Goal: Information Seeking & Learning: Learn about a topic

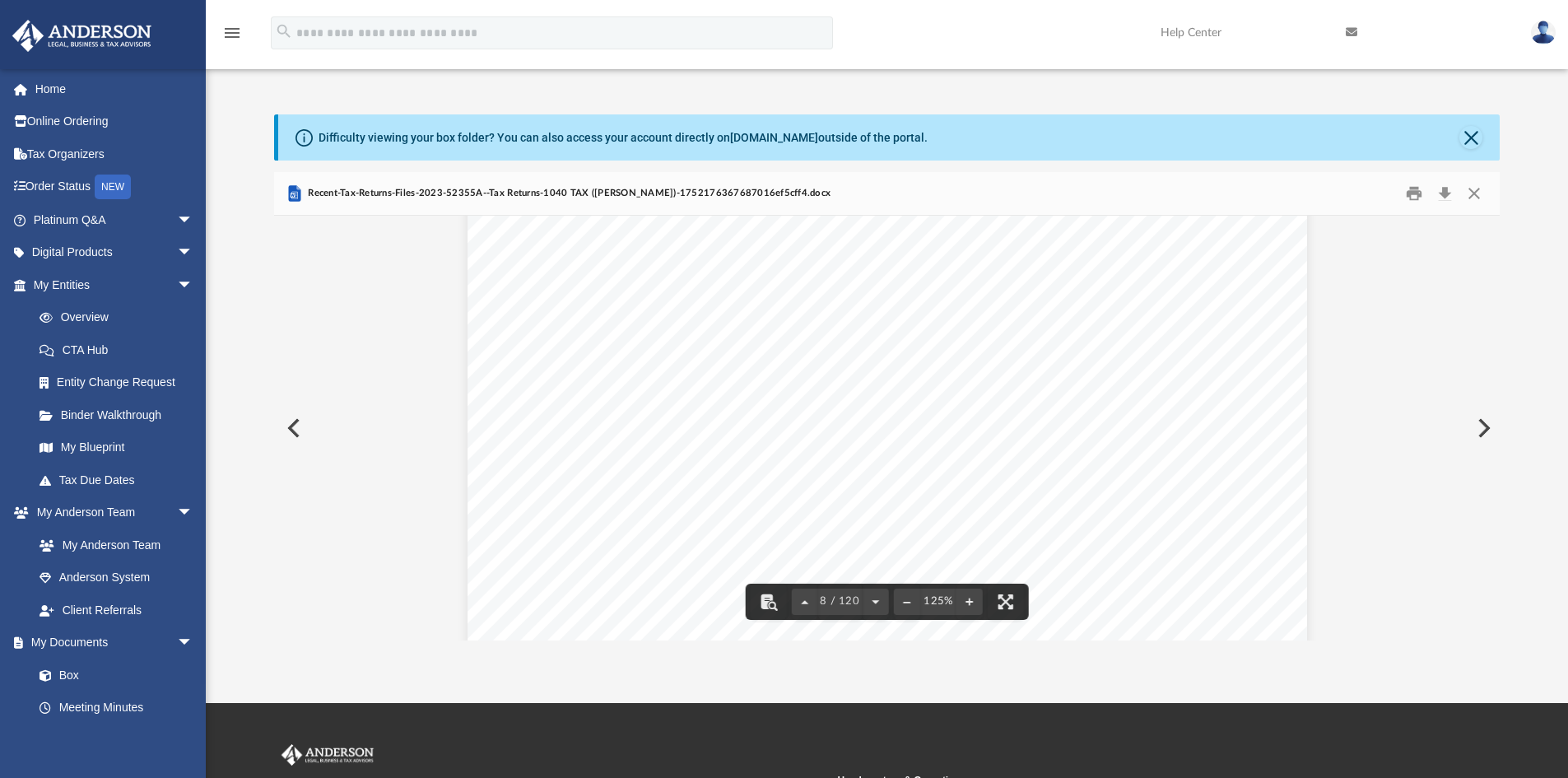
scroll to position [8088, 0]
click at [1479, 141] on button "Close" at bounding box center [1471, 138] width 23 height 23
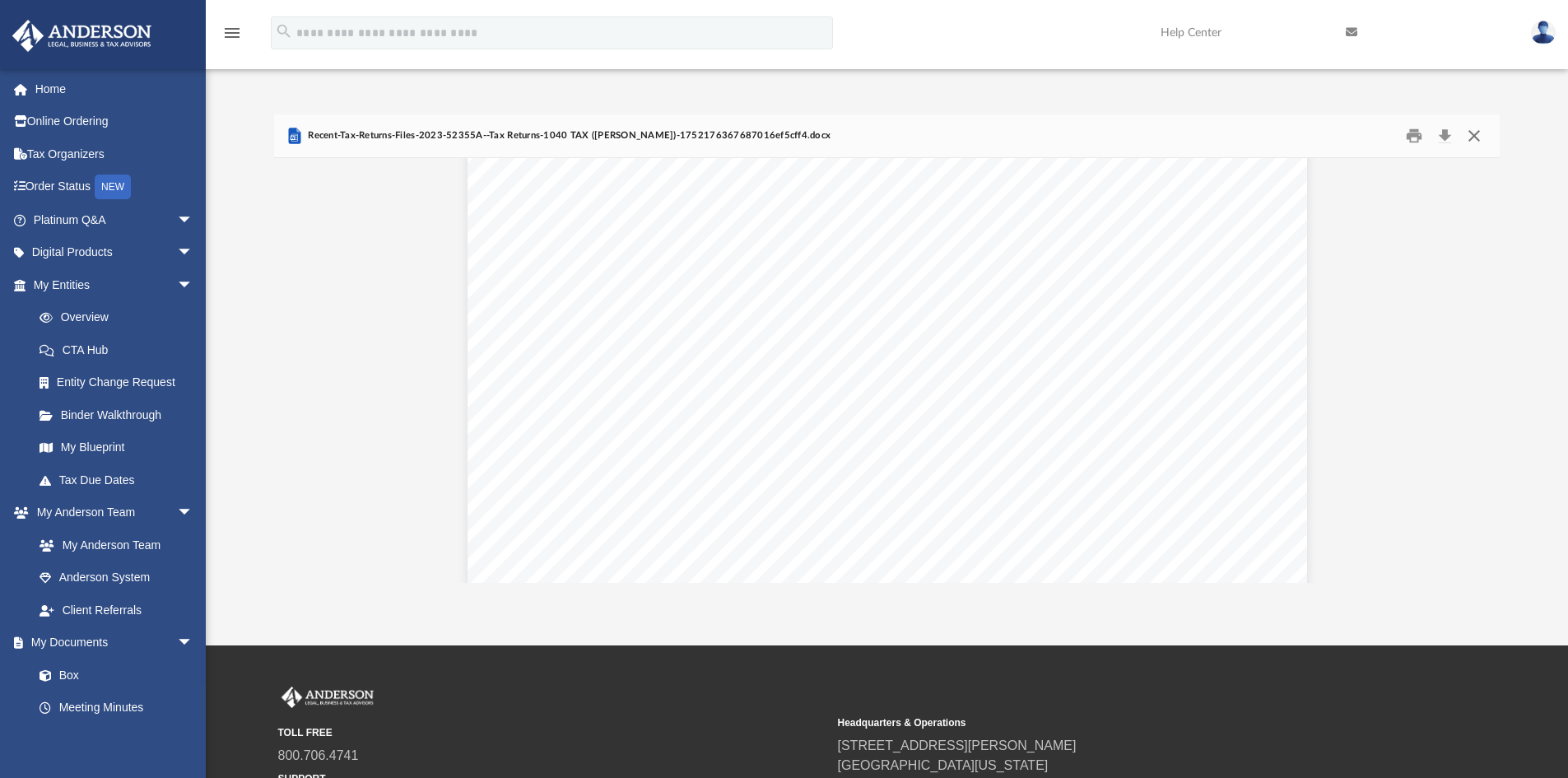
click at [1474, 141] on button "Close" at bounding box center [1474, 136] width 29 height 26
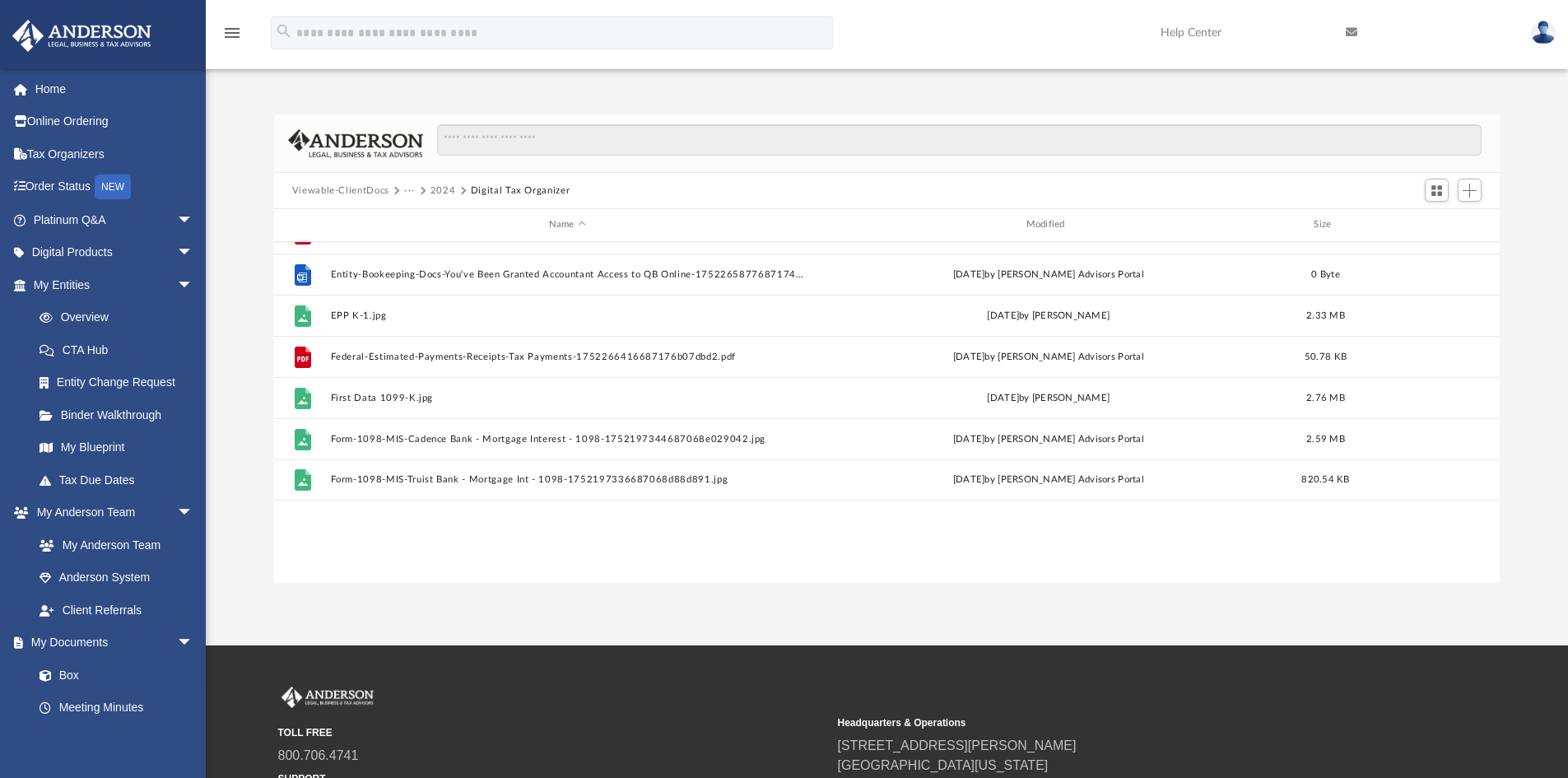
scroll to position [0, 0]
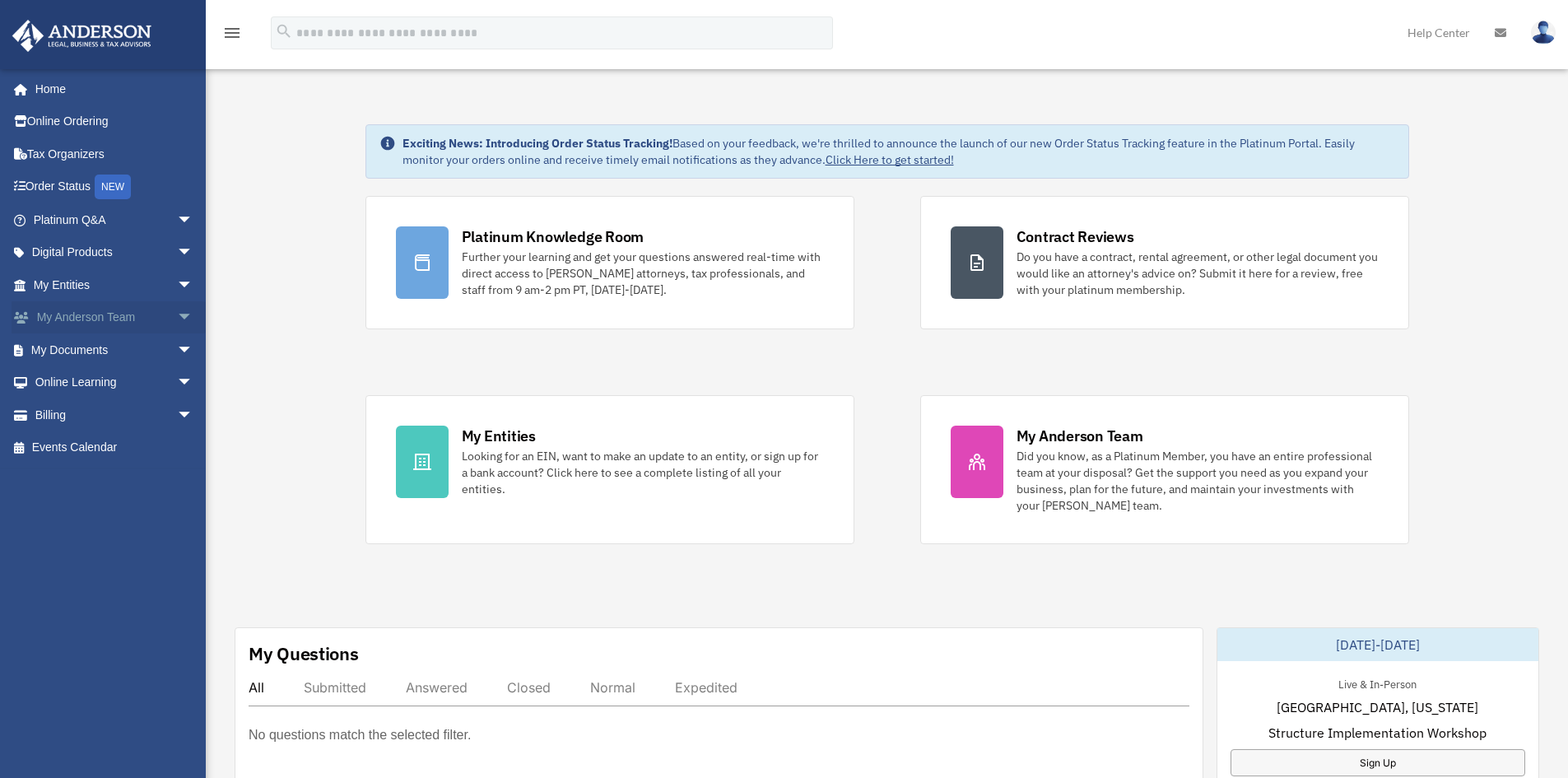
click at [96, 314] on link "My Anderson Team arrow_drop_down" at bounding box center [114, 318] width 206 height 33
click at [43, 347] on link "My Documents arrow_drop_down" at bounding box center [114, 349] width 206 height 33
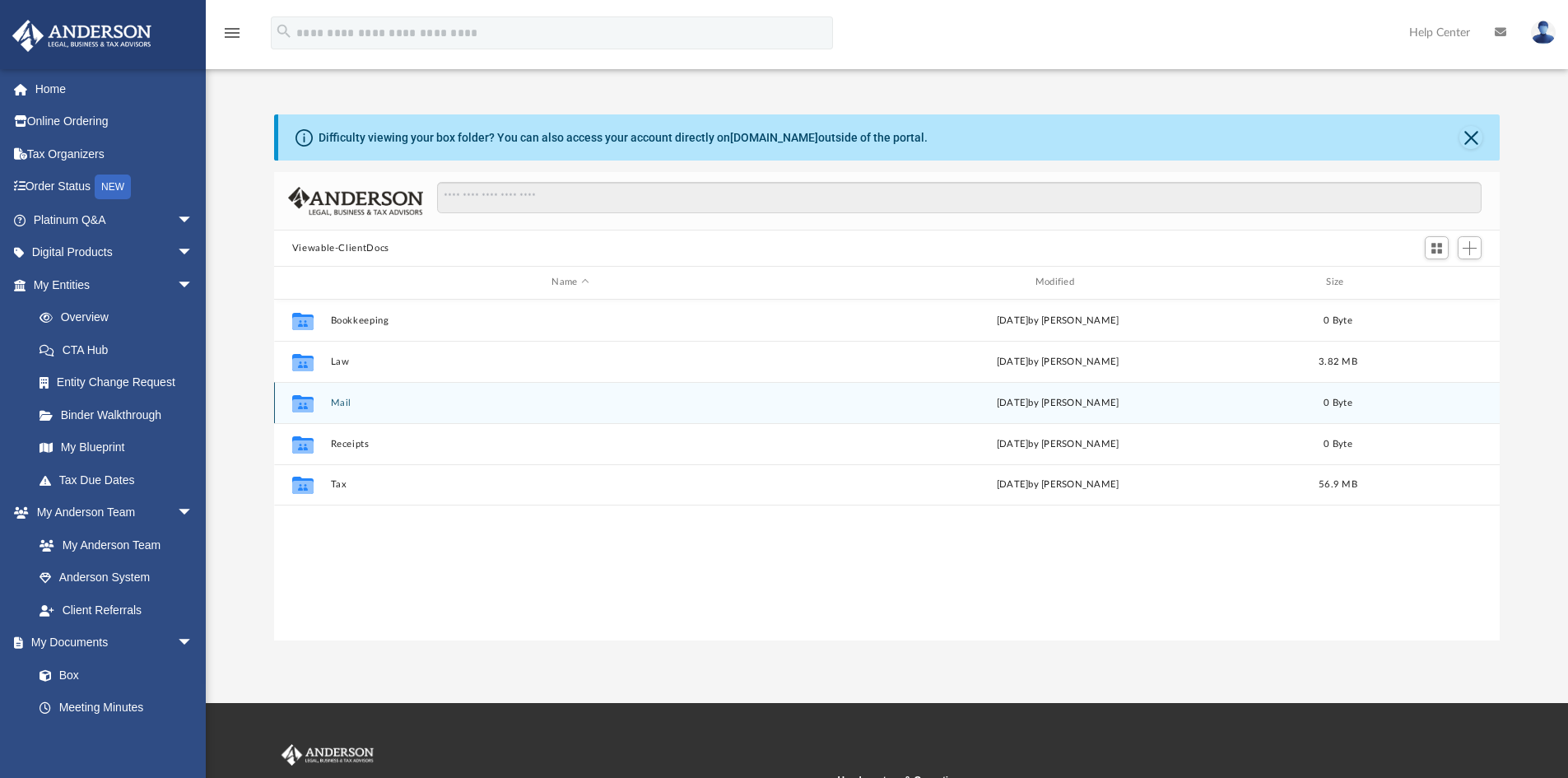
scroll to position [363, 1214]
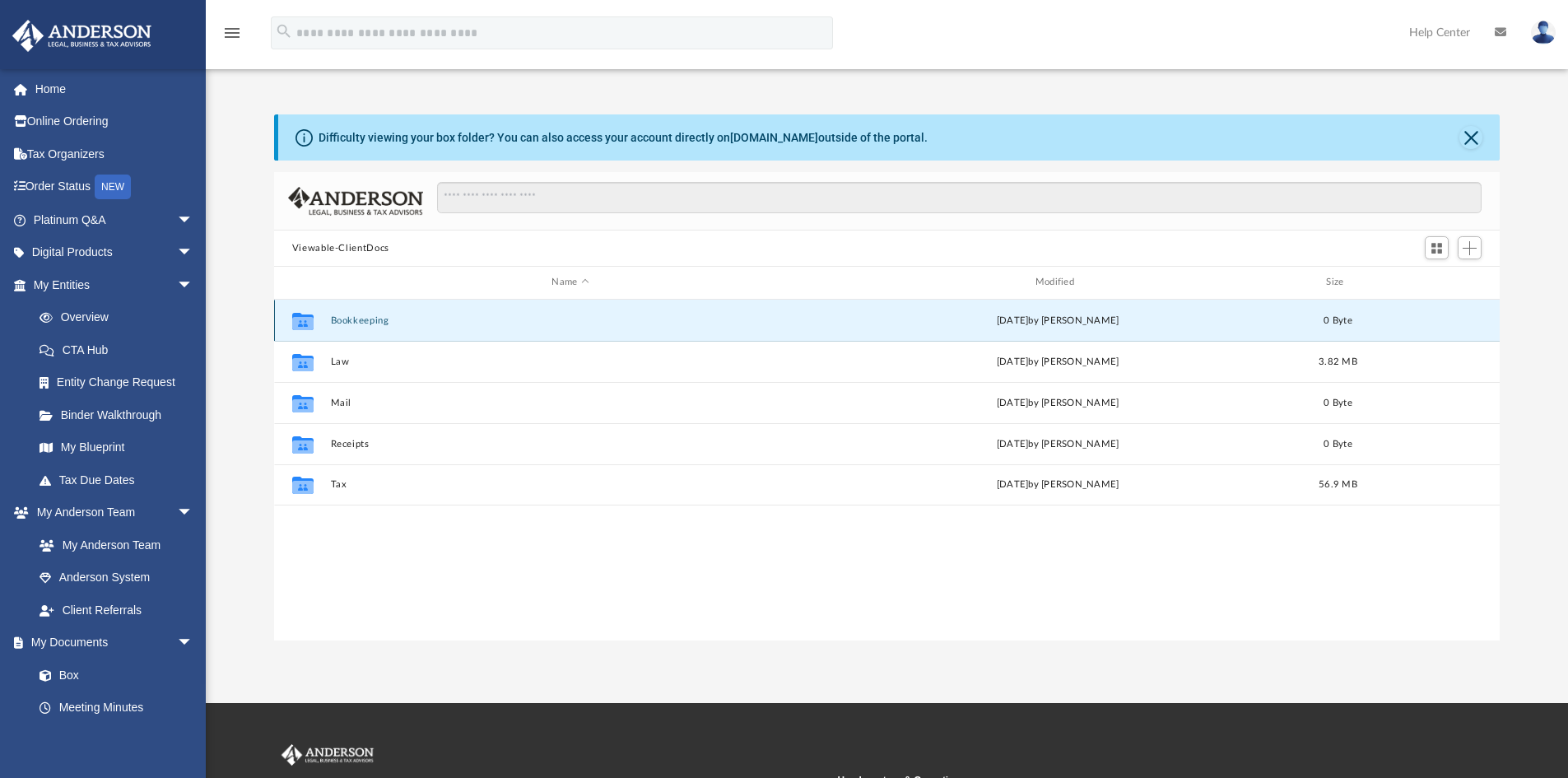
click at [346, 323] on button "Bookkeeping" at bounding box center [570, 320] width 480 height 11
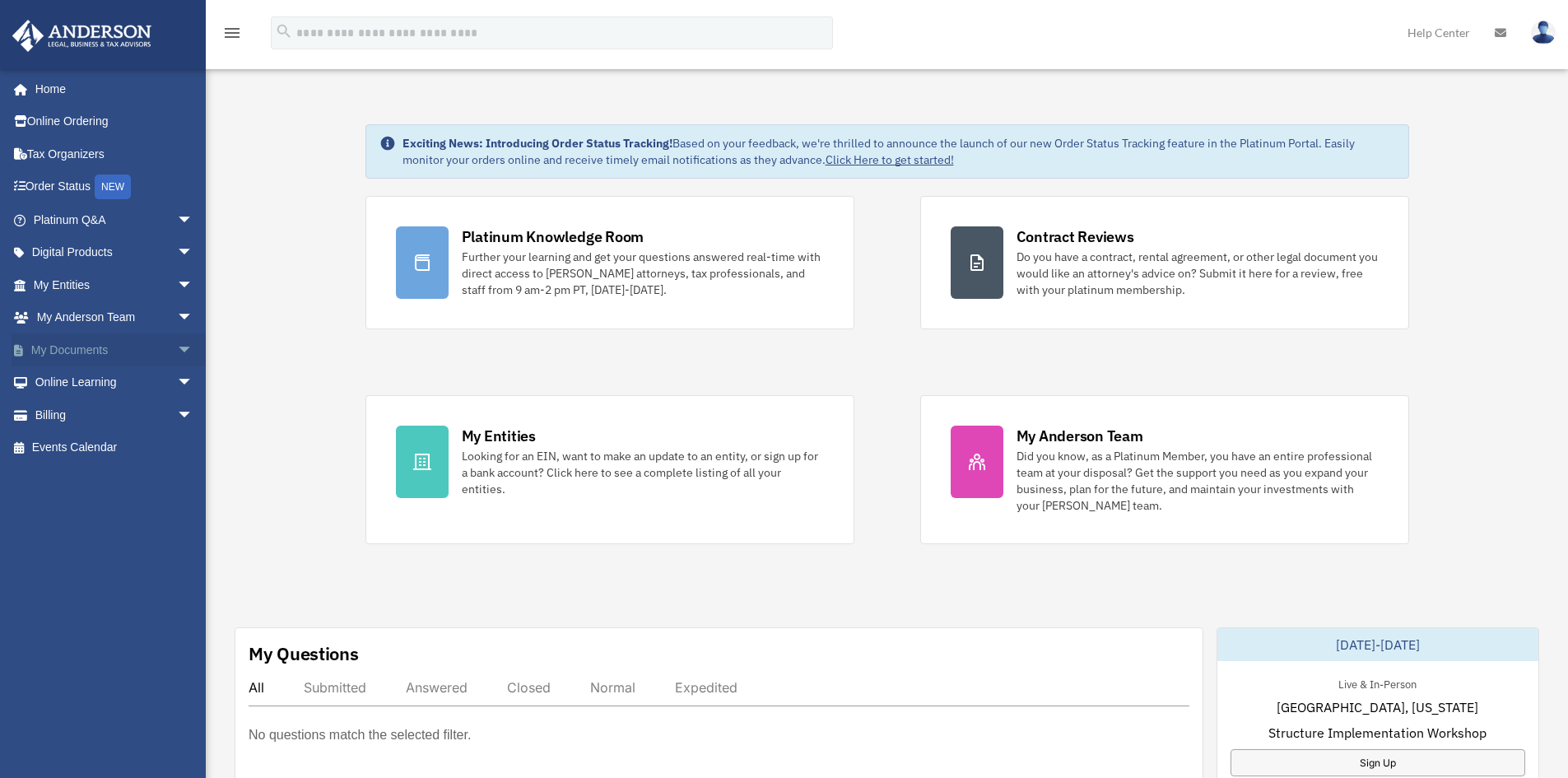
click at [59, 348] on link "My Documents arrow_drop_down" at bounding box center [114, 349] width 206 height 33
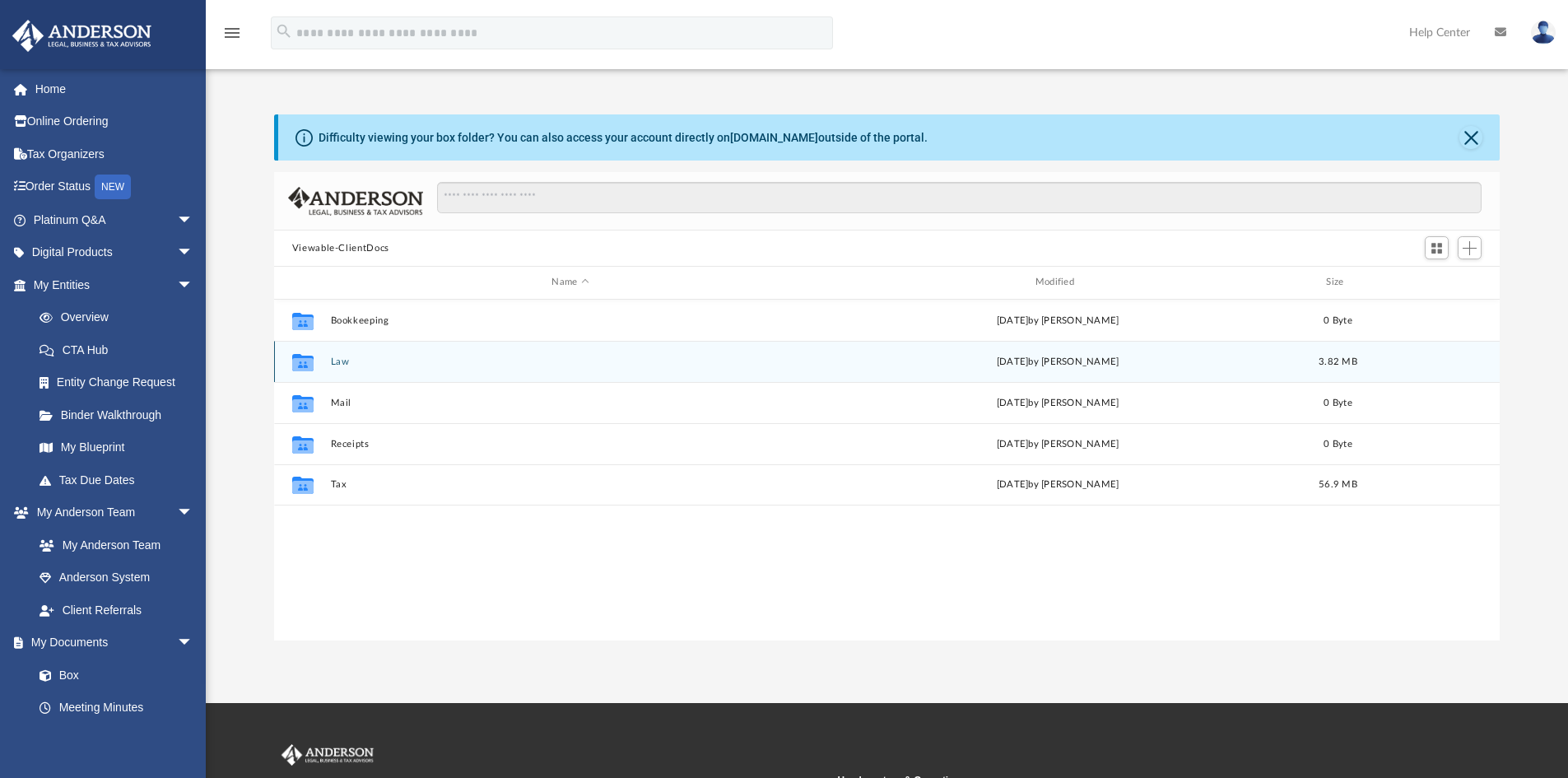
scroll to position [363, 1214]
click at [338, 364] on button "Law" at bounding box center [570, 362] width 480 height 11
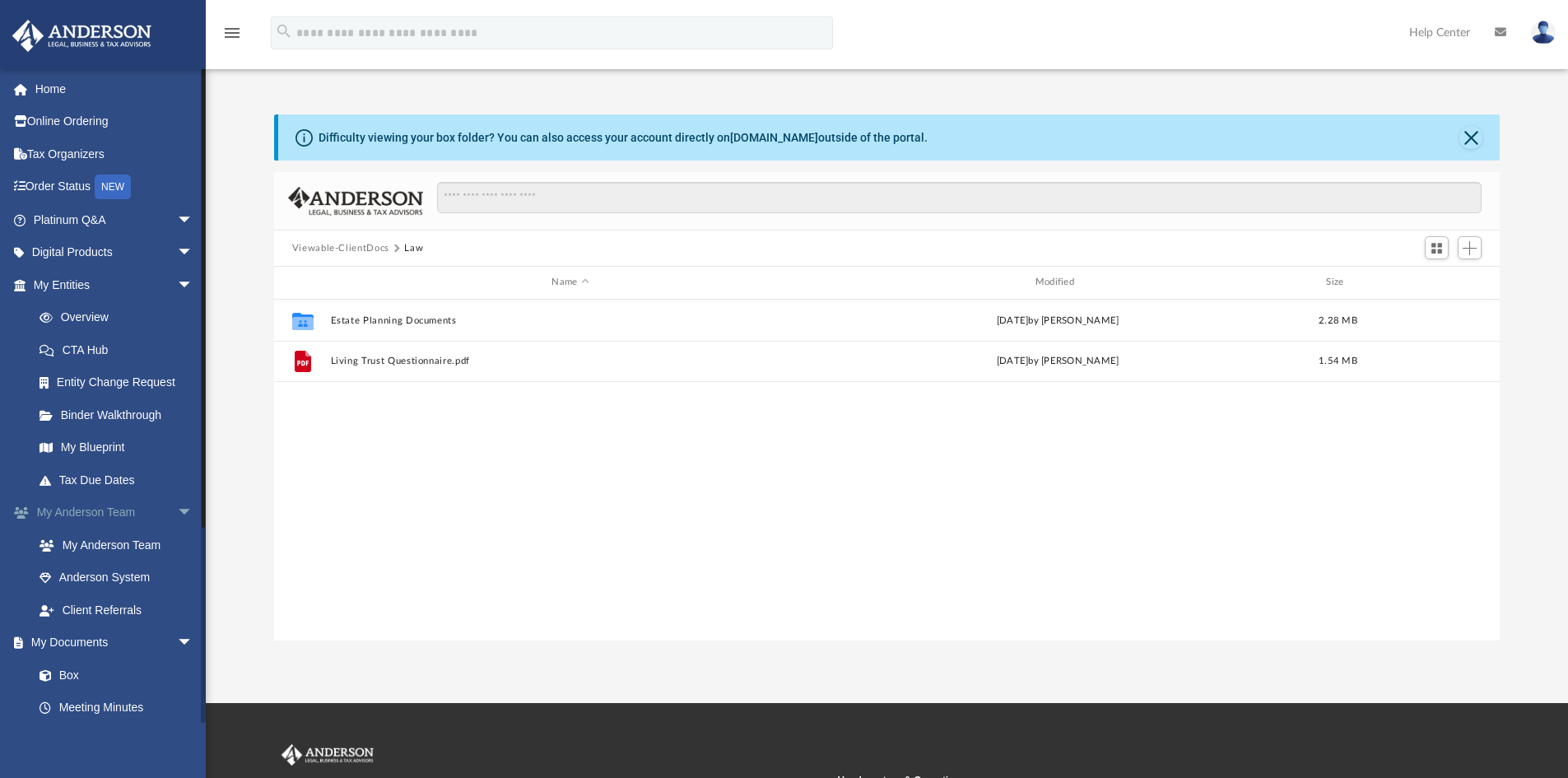
click at [89, 512] on link "My Anderson Team arrow_drop_down" at bounding box center [114, 512] width 206 height 33
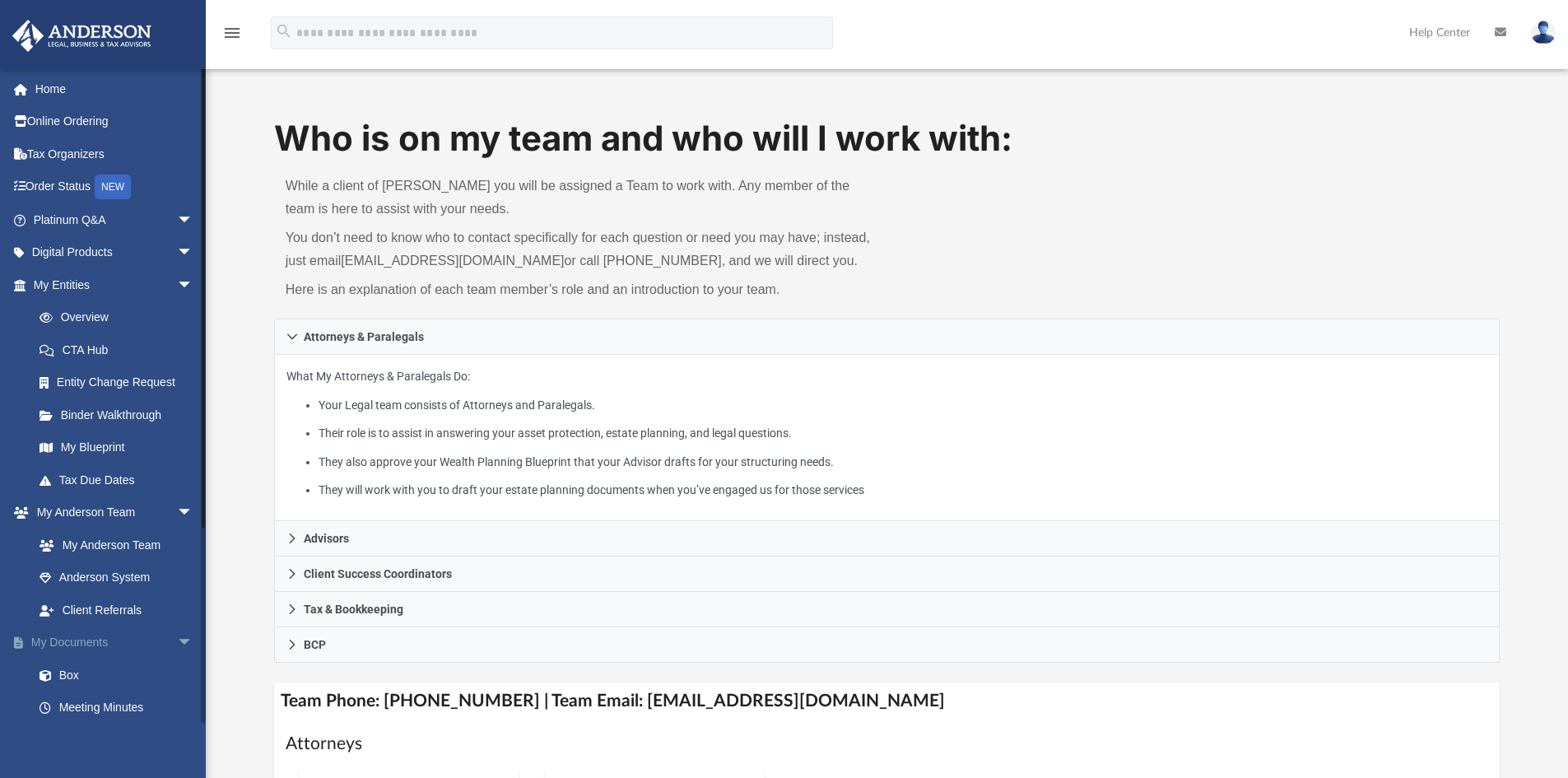
click at [87, 641] on link "My Documents arrow_drop_down" at bounding box center [114, 643] width 206 height 33
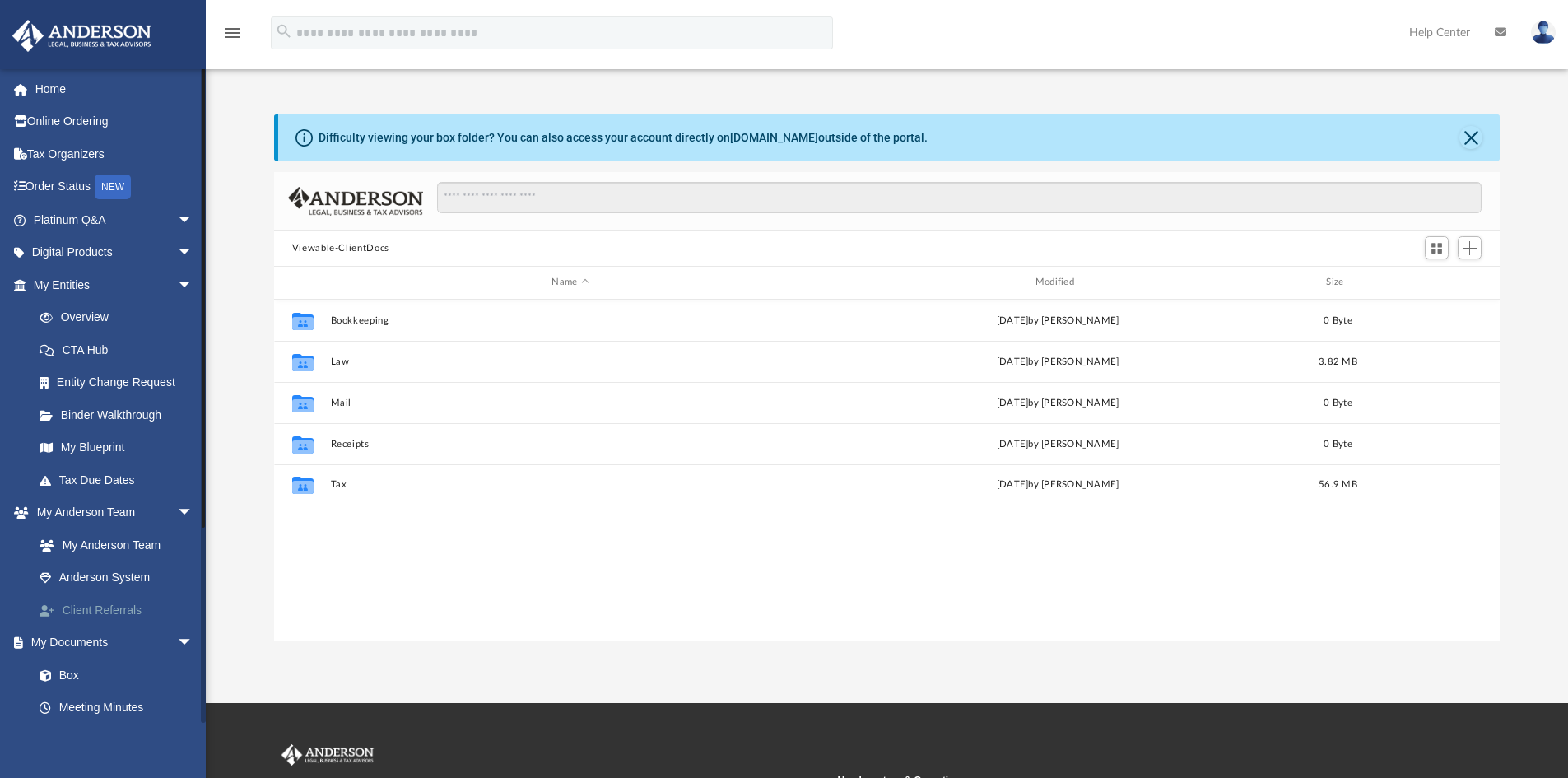
scroll to position [363, 1214]
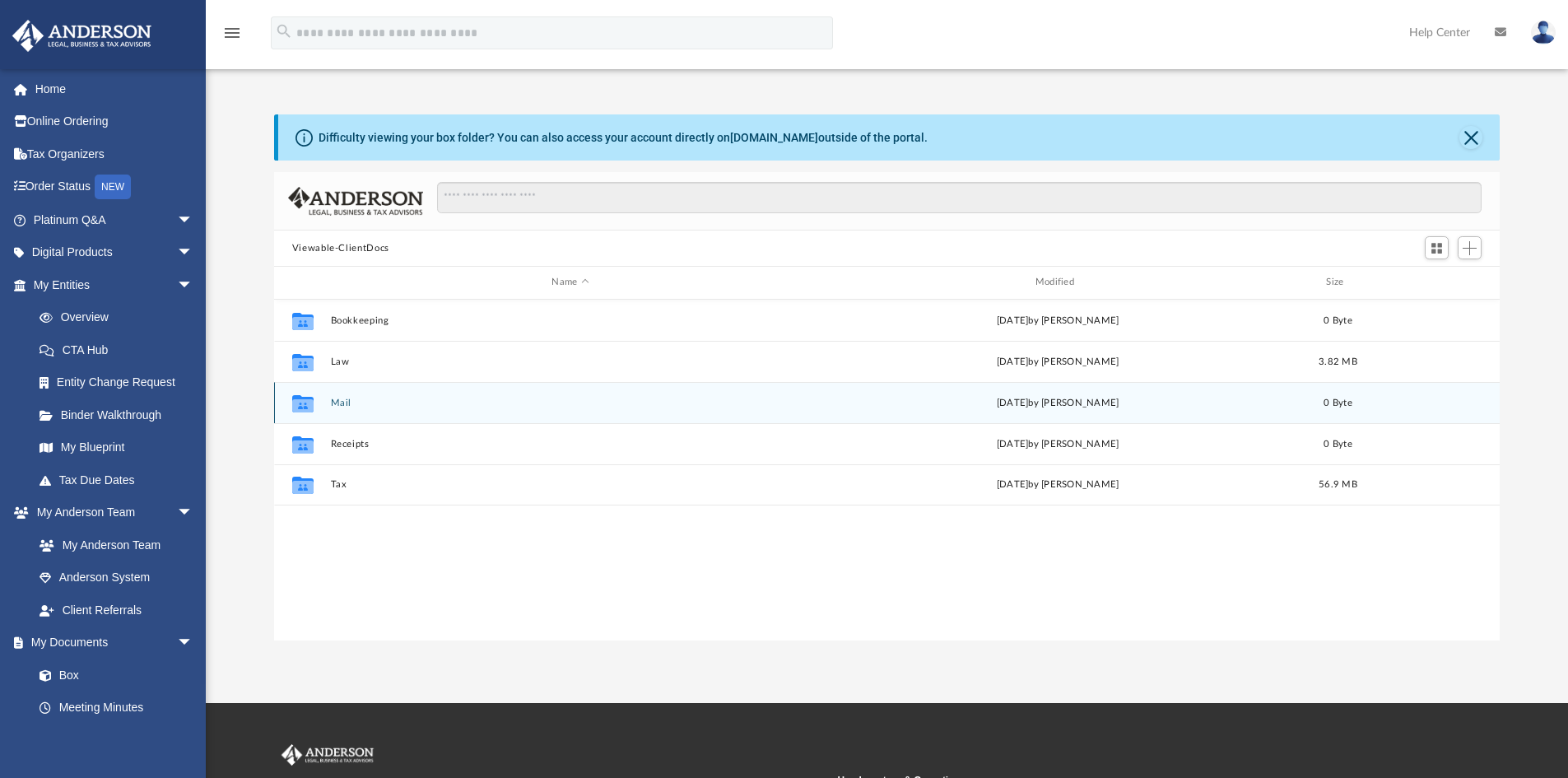
click at [335, 403] on button "Mail" at bounding box center [570, 403] width 480 height 11
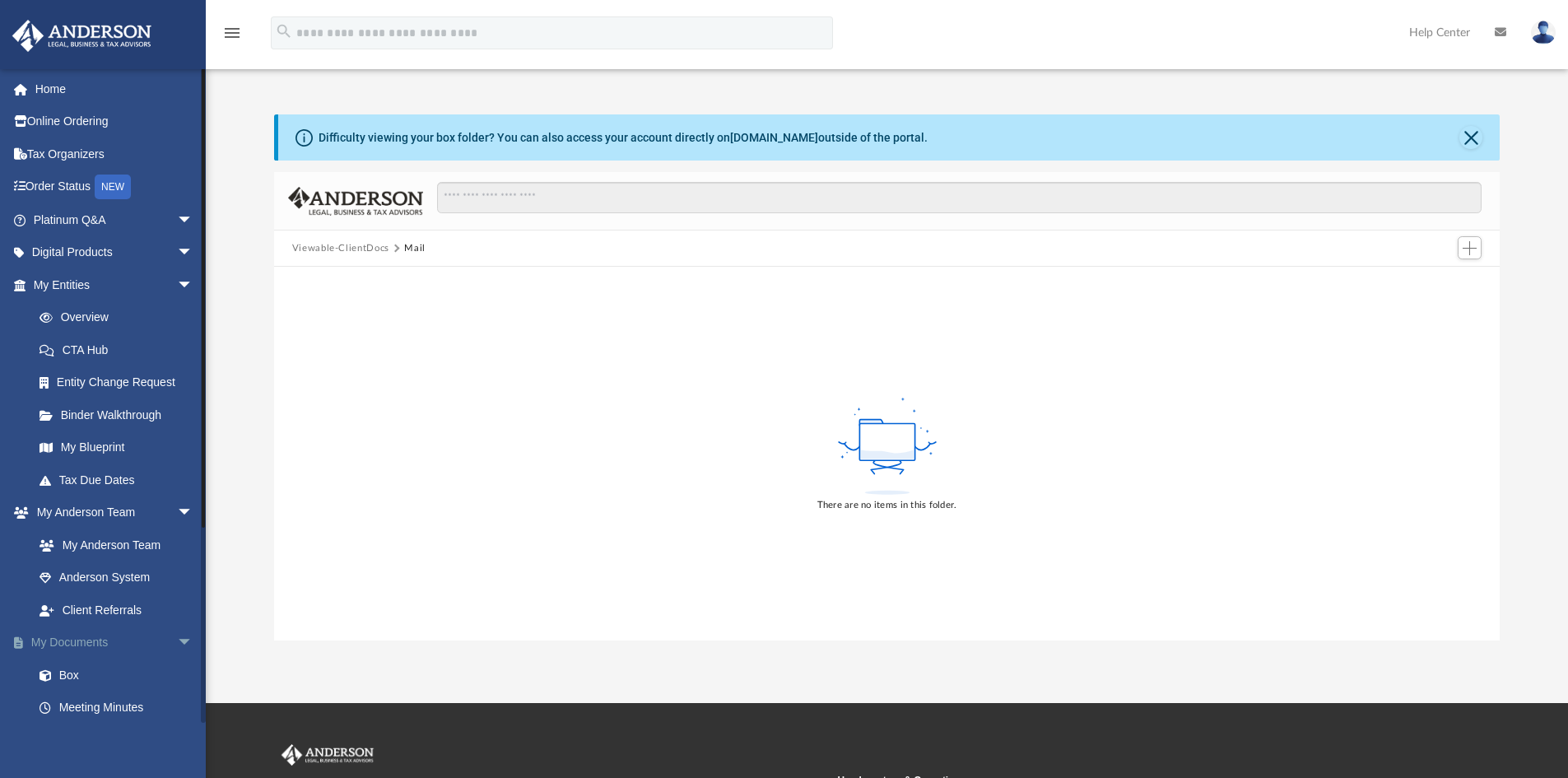
click at [73, 644] on link "My Documents arrow_drop_down" at bounding box center [114, 643] width 206 height 33
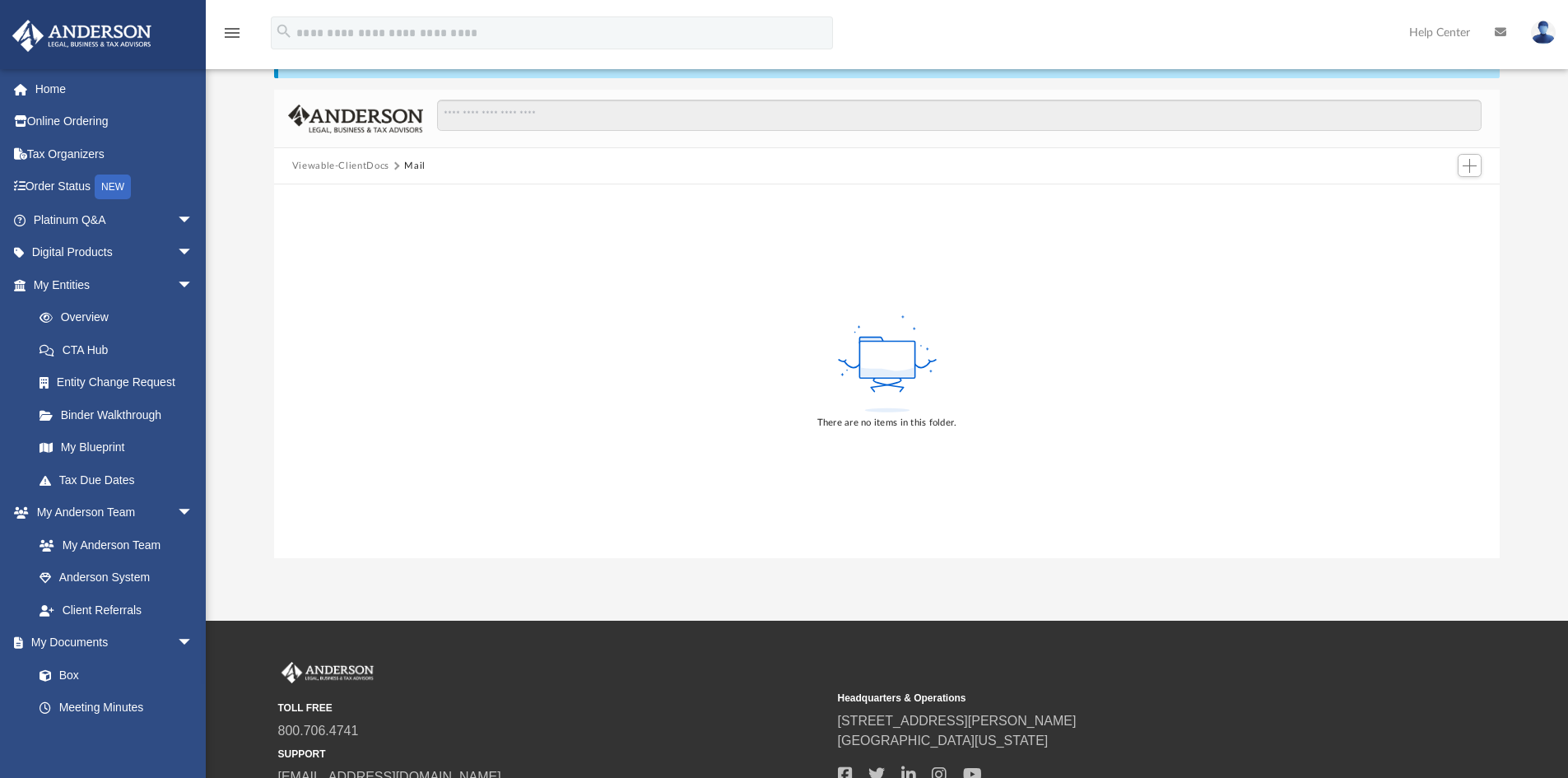
scroll to position [0, 0]
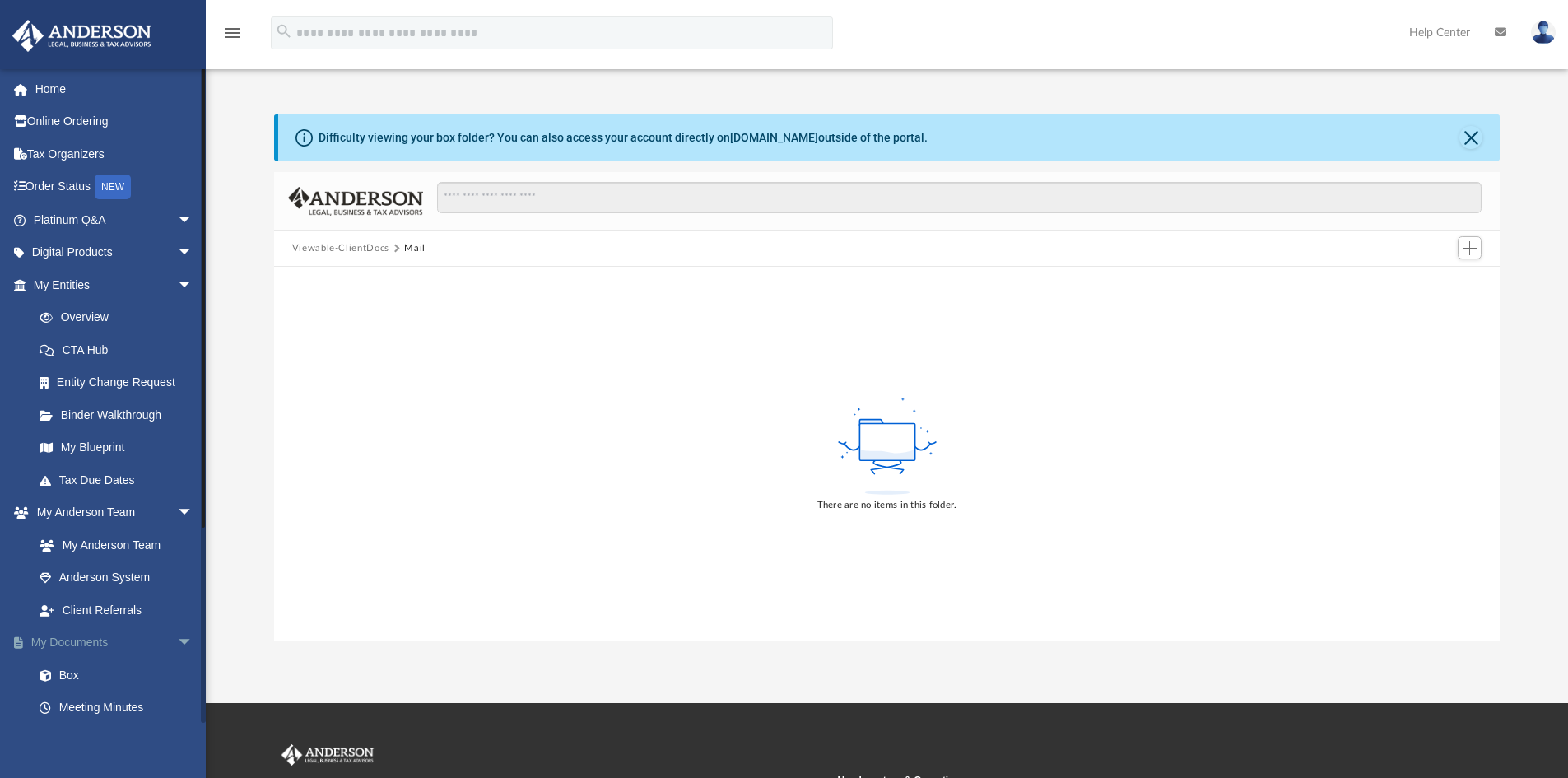
click at [92, 646] on link "My Documents arrow_drop_down" at bounding box center [114, 643] width 206 height 33
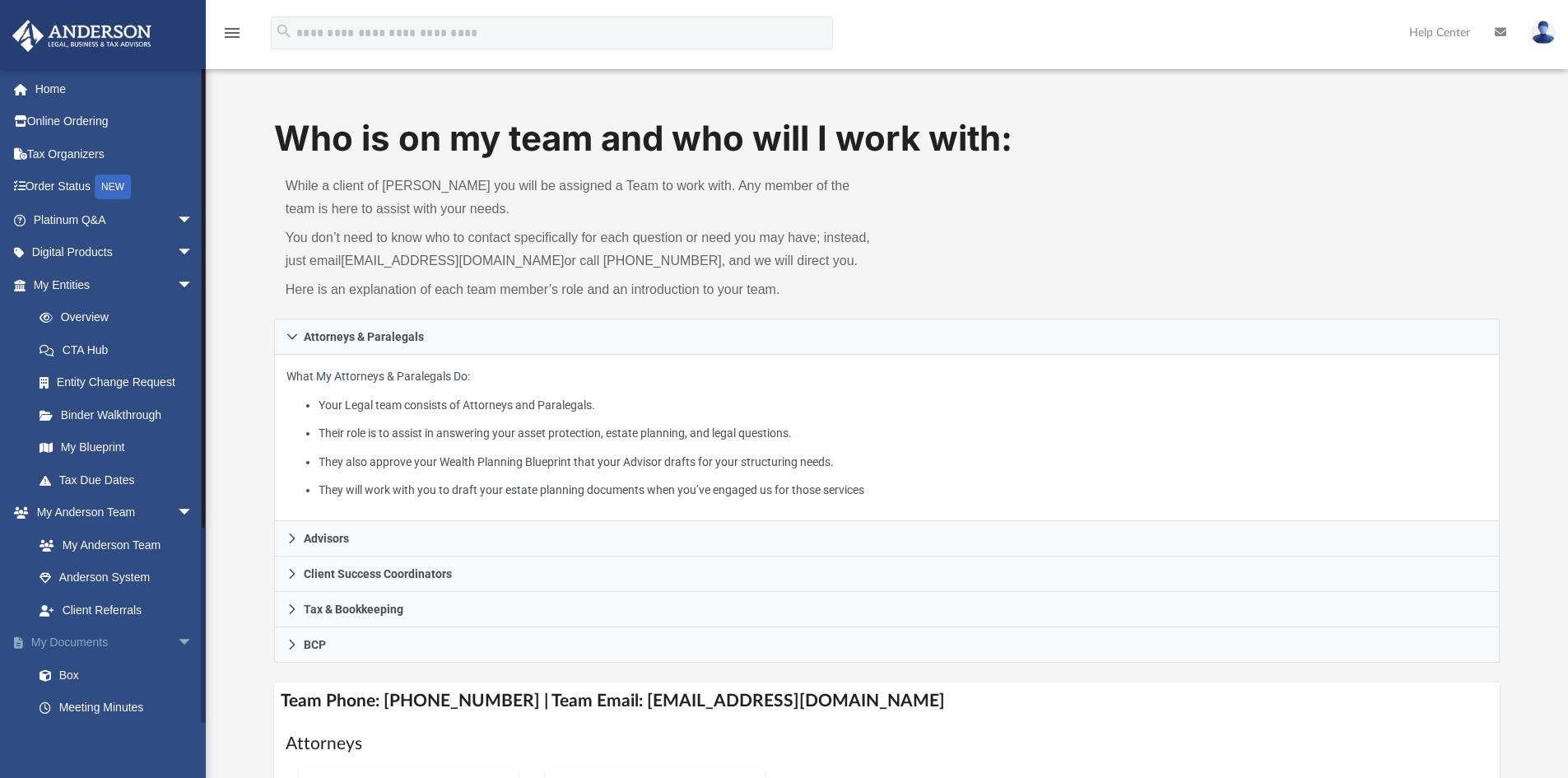
click at [73, 642] on link "My Documents arrow_drop_down" at bounding box center [114, 643] width 206 height 33
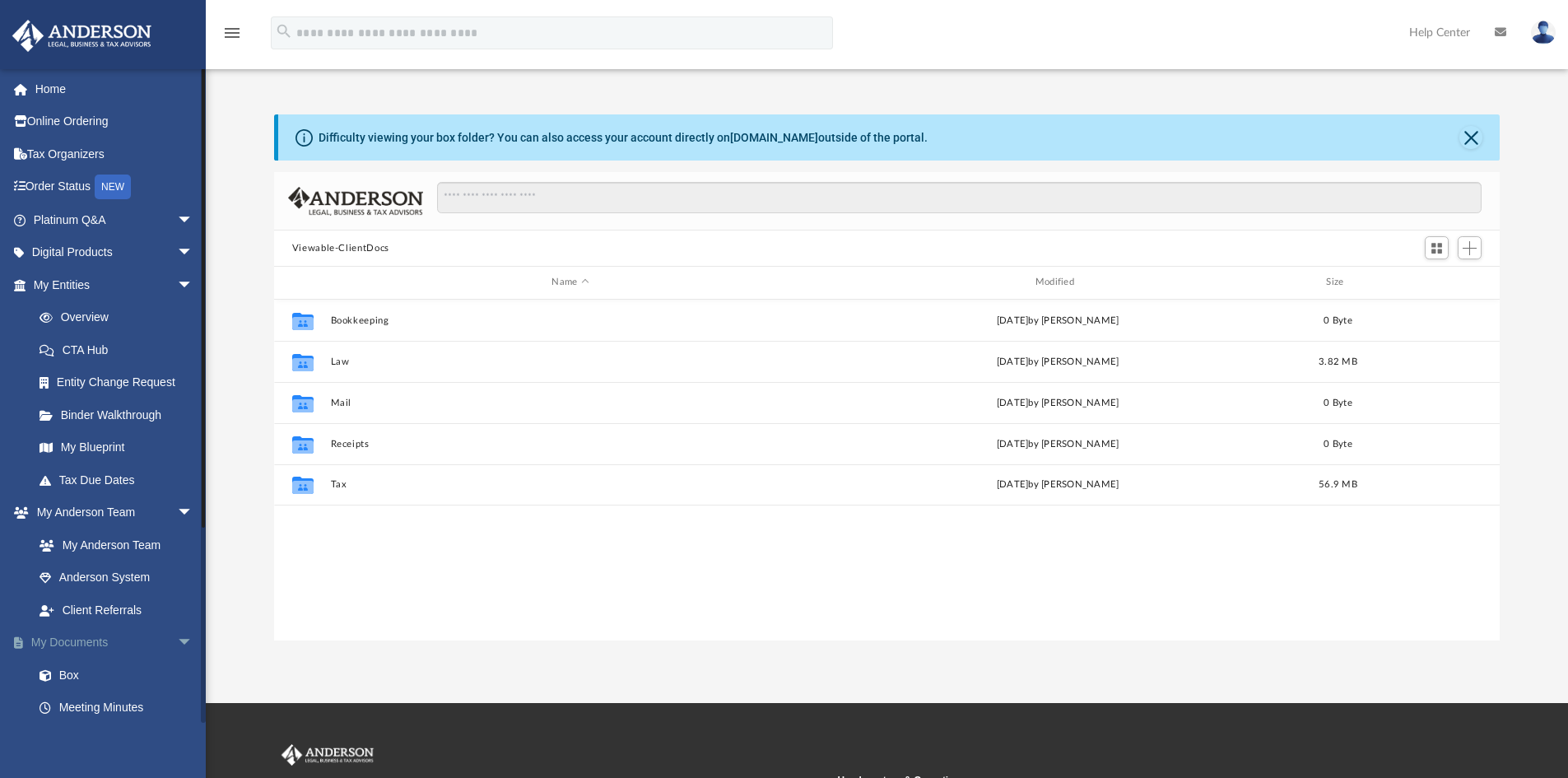
scroll to position [363, 1214]
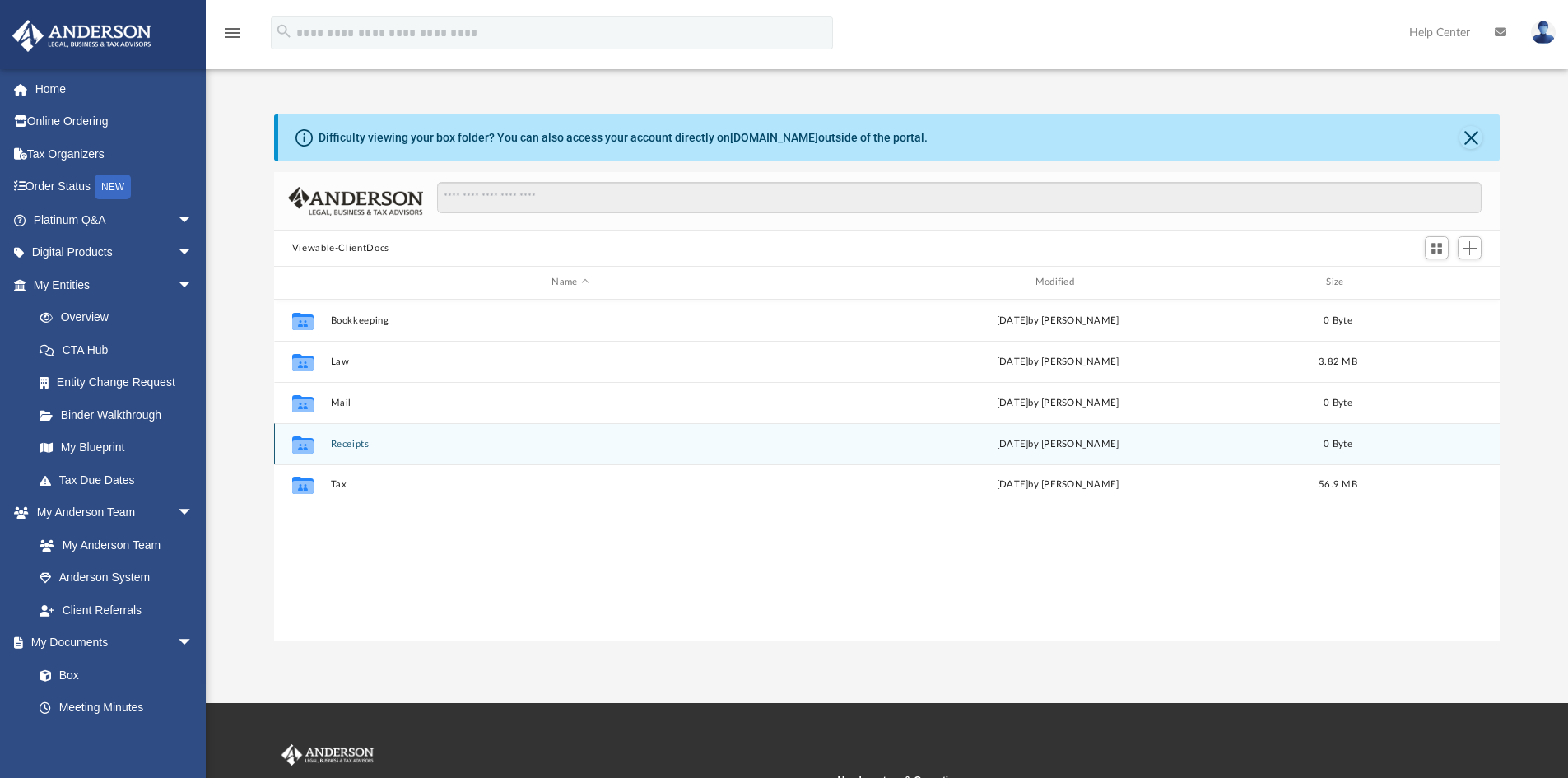
click at [337, 445] on button "Receipts" at bounding box center [570, 444] width 480 height 11
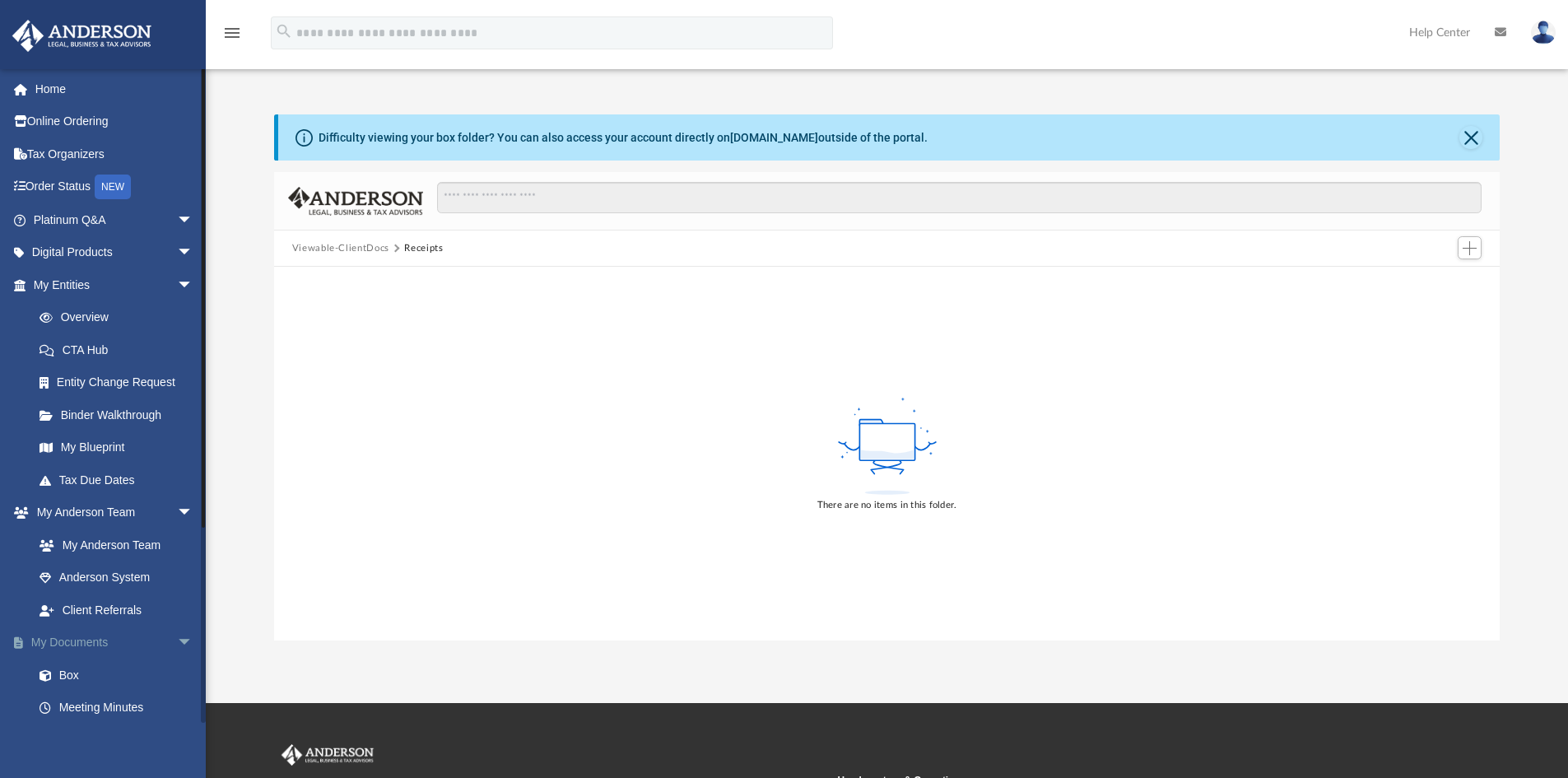
click at [81, 643] on link "My Documents arrow_drop_down" at bounding box center [114, 643] width 206 height 33
click at [1471, 138] on button "Close" at bounding box center [1471, 138] width 23 height 23
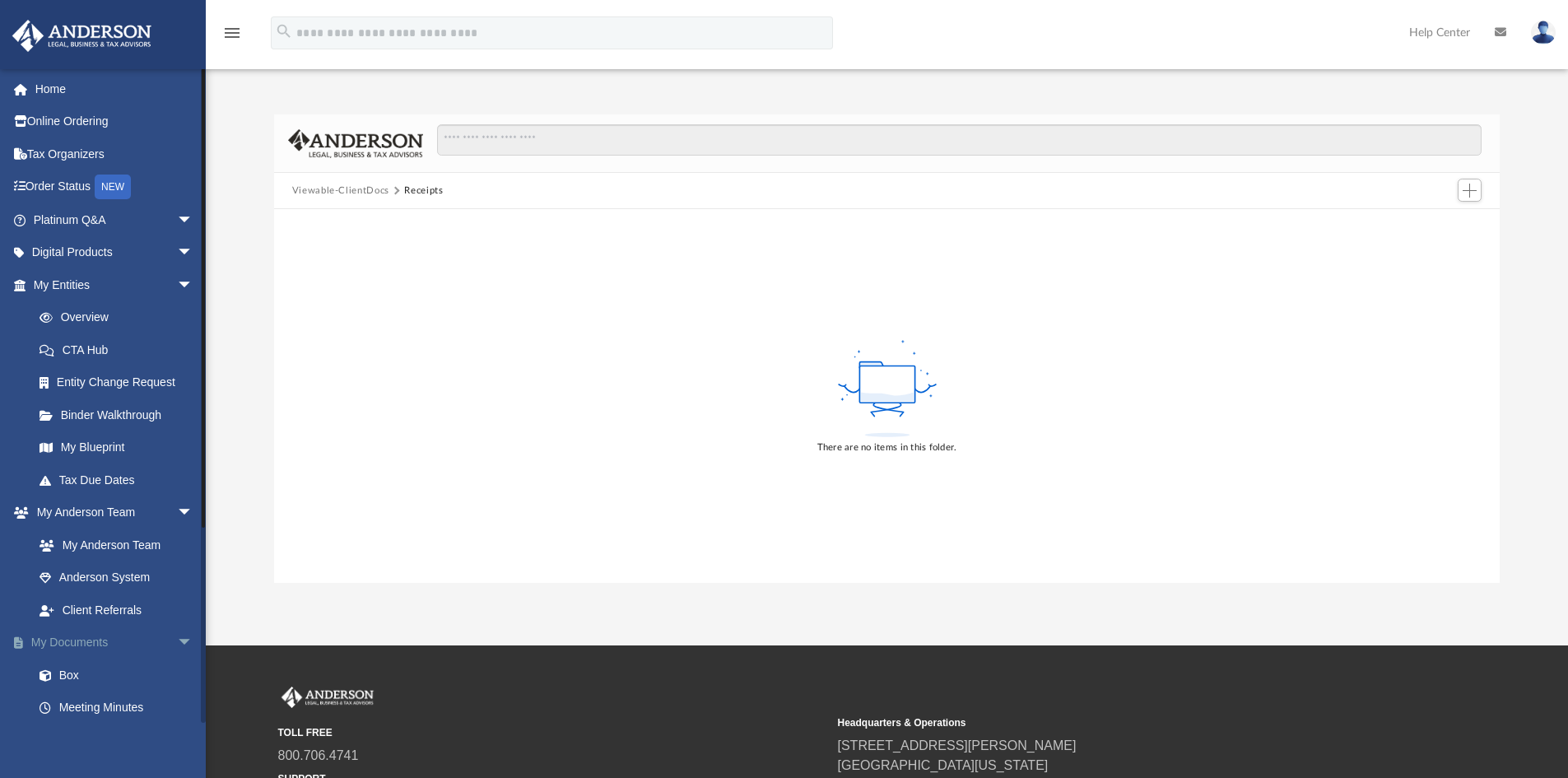
click at [82, 643] on link "My Documents arrow_drop_down" at bounding box center [114, 643] width 206 height 33
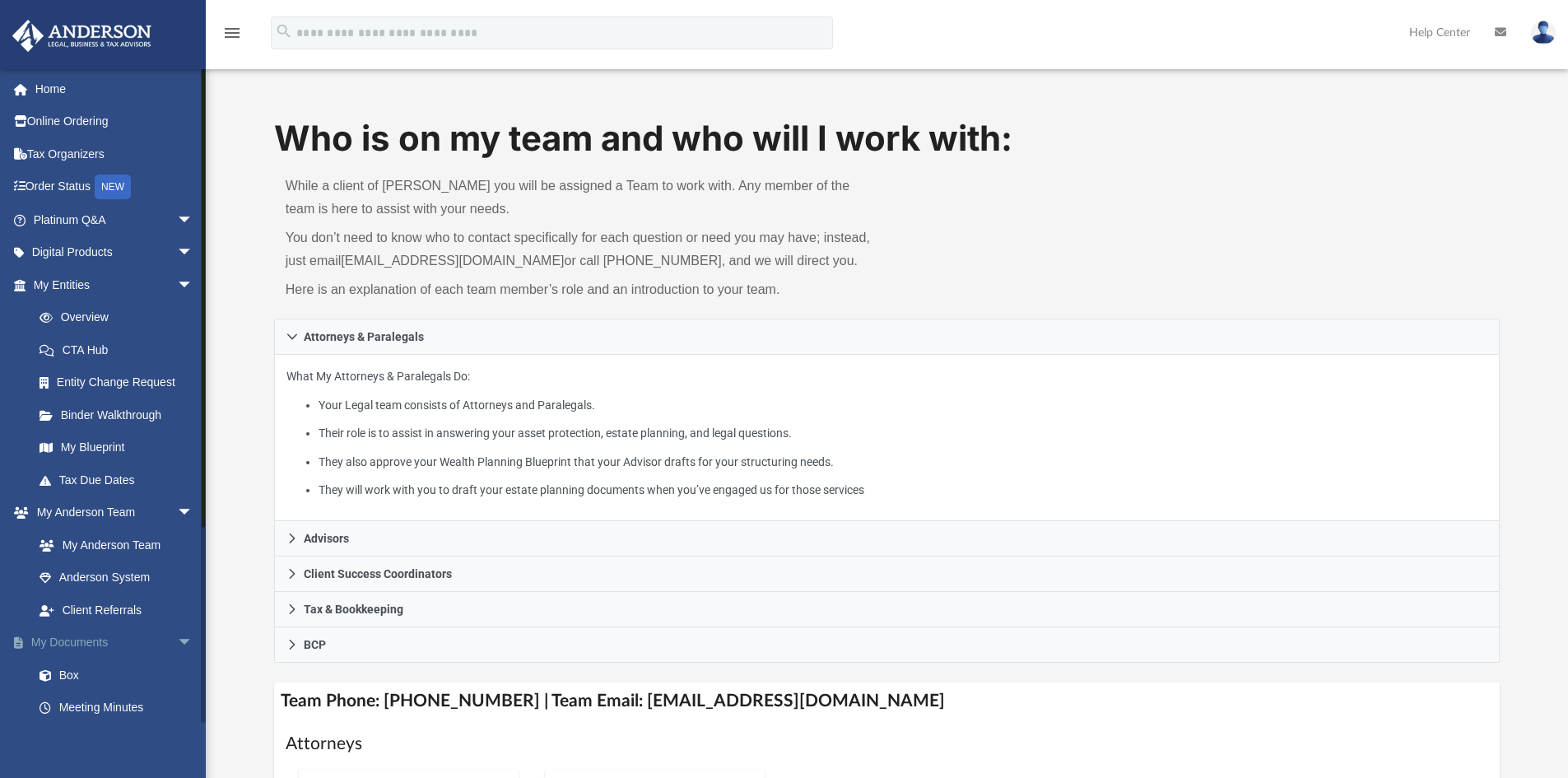
click at [77, 638] on link "My Documents arrow_drop_down" at bounding box center [114, 643] width 206 height 33
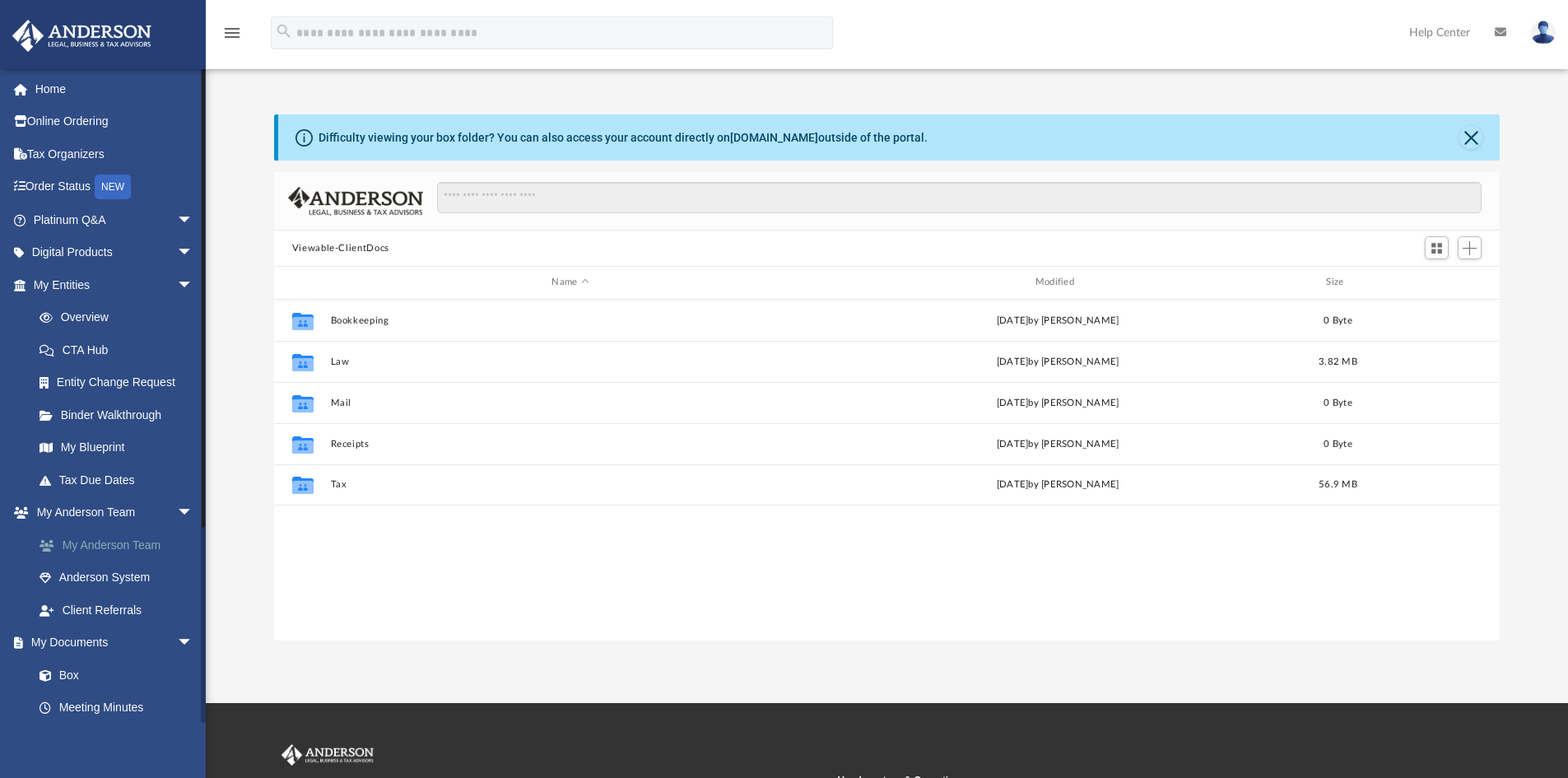
scroll to position [363, 1214]
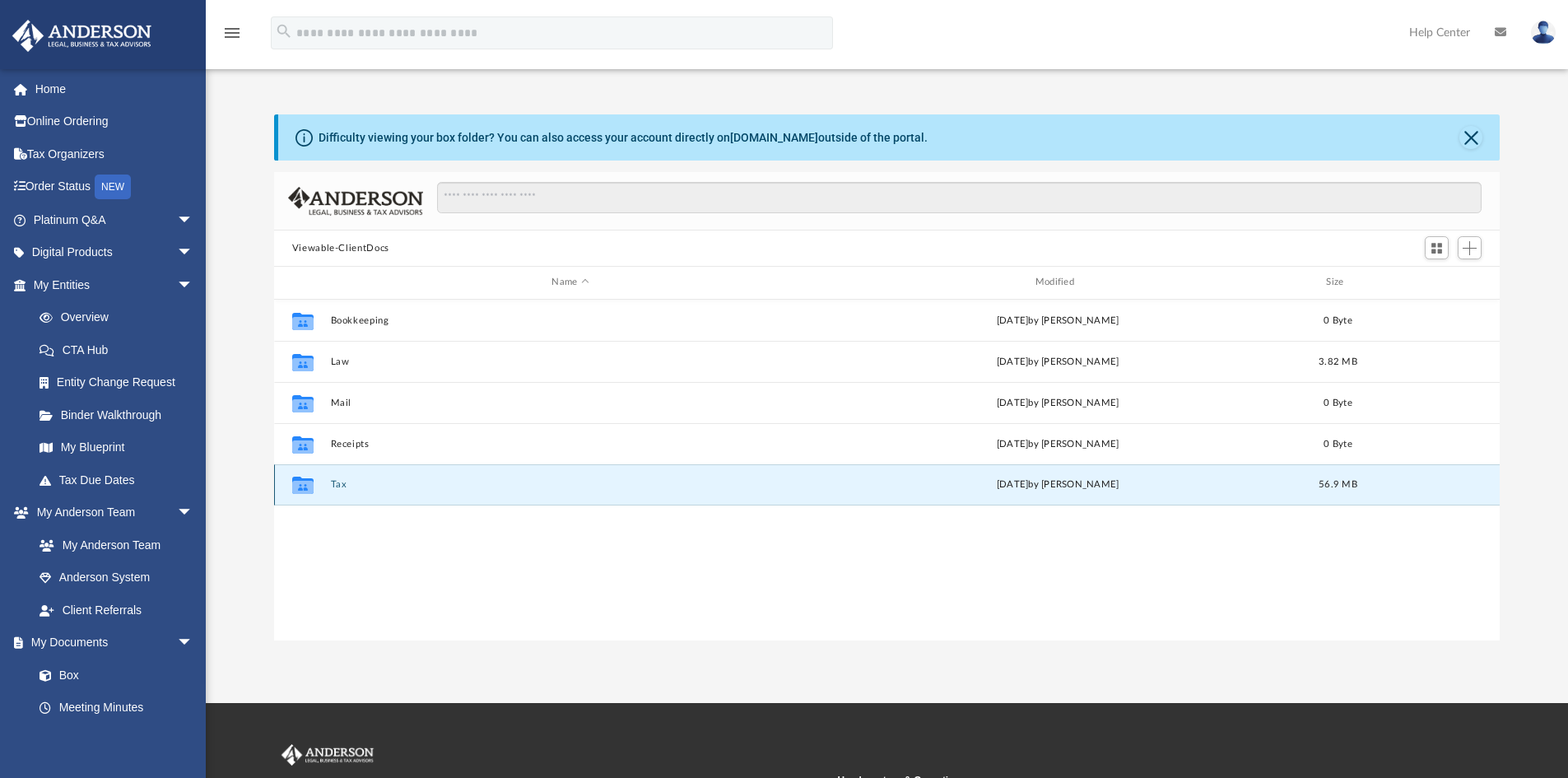
click at [345, 481] on button "Tax" at bounding box center [570, 485] width 480 height 11
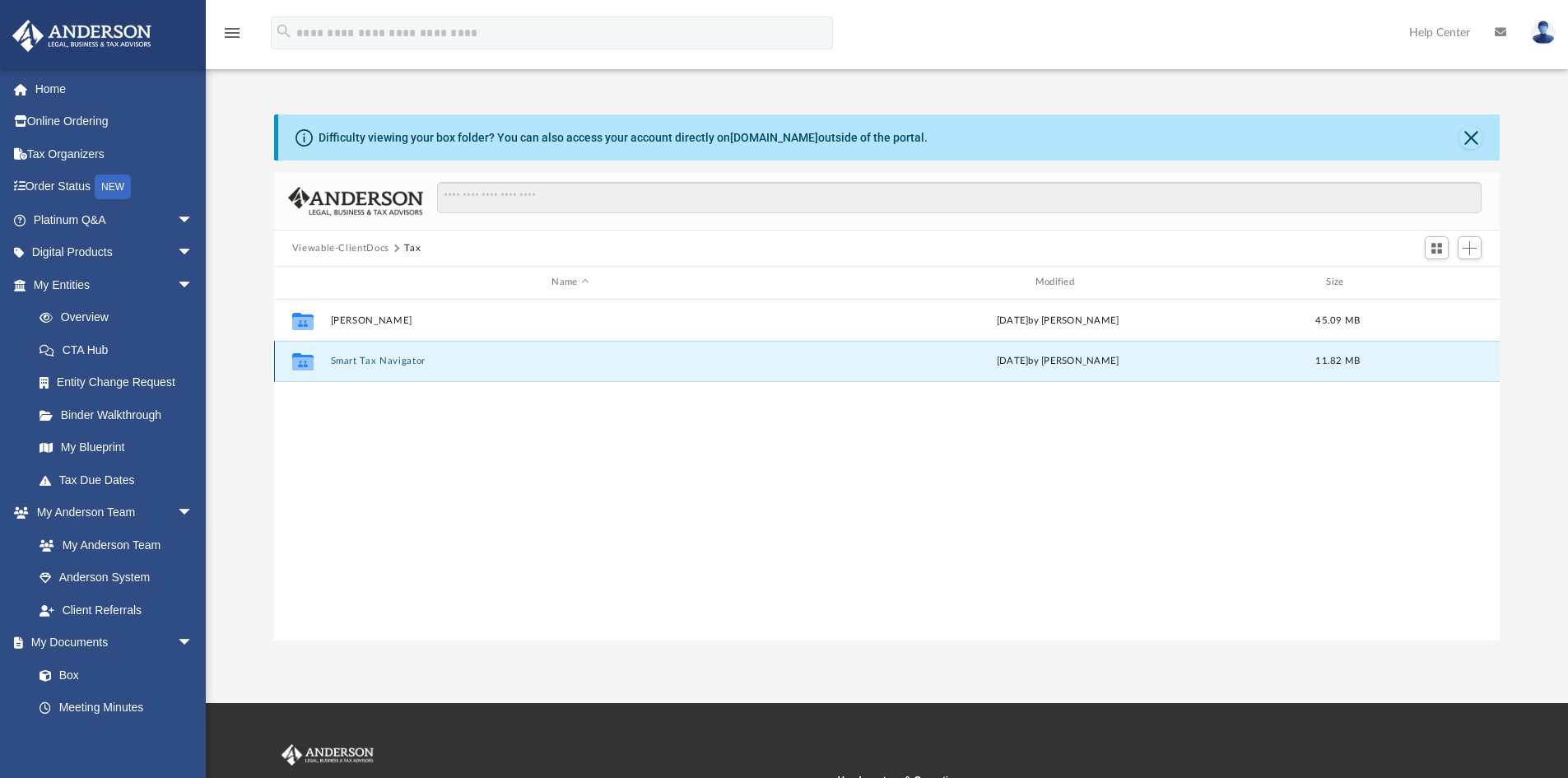
click at [361, 358] on button "Smart Tax Navigator" at bounding box center [570, 361] width 480 height 11
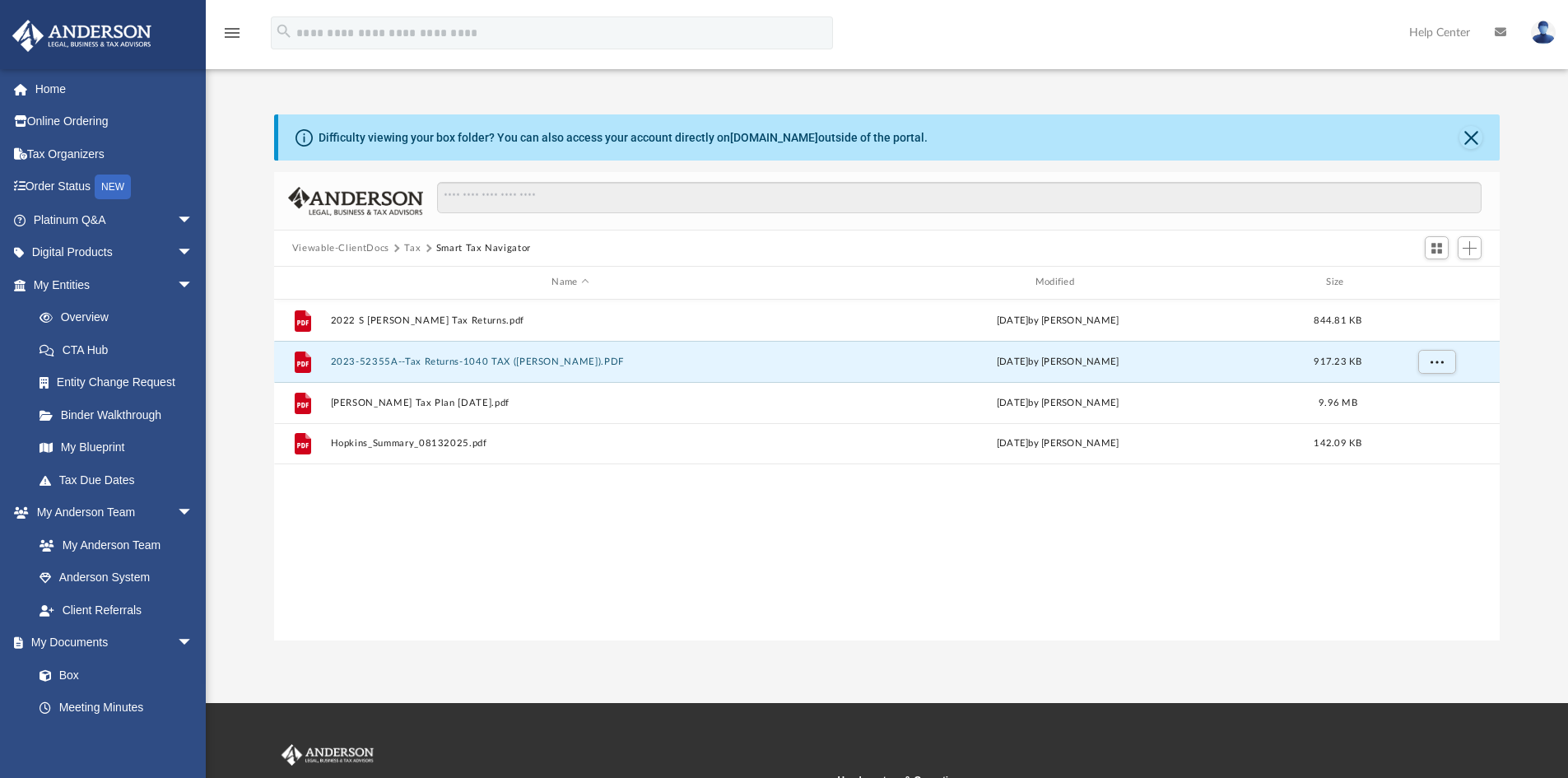
drag, startPoint x: 361, startPoint y: 358, endPoint x: 280, endPoint y: 542, distance: 201.0
click at [280, 542] on div "File 2022 S Hopkins Tax Returns.pdf Tue Apr 8 2025 by Scott Hopkins 844.81 KB F…" at bounding box center [887, 470] width 1226 height 341
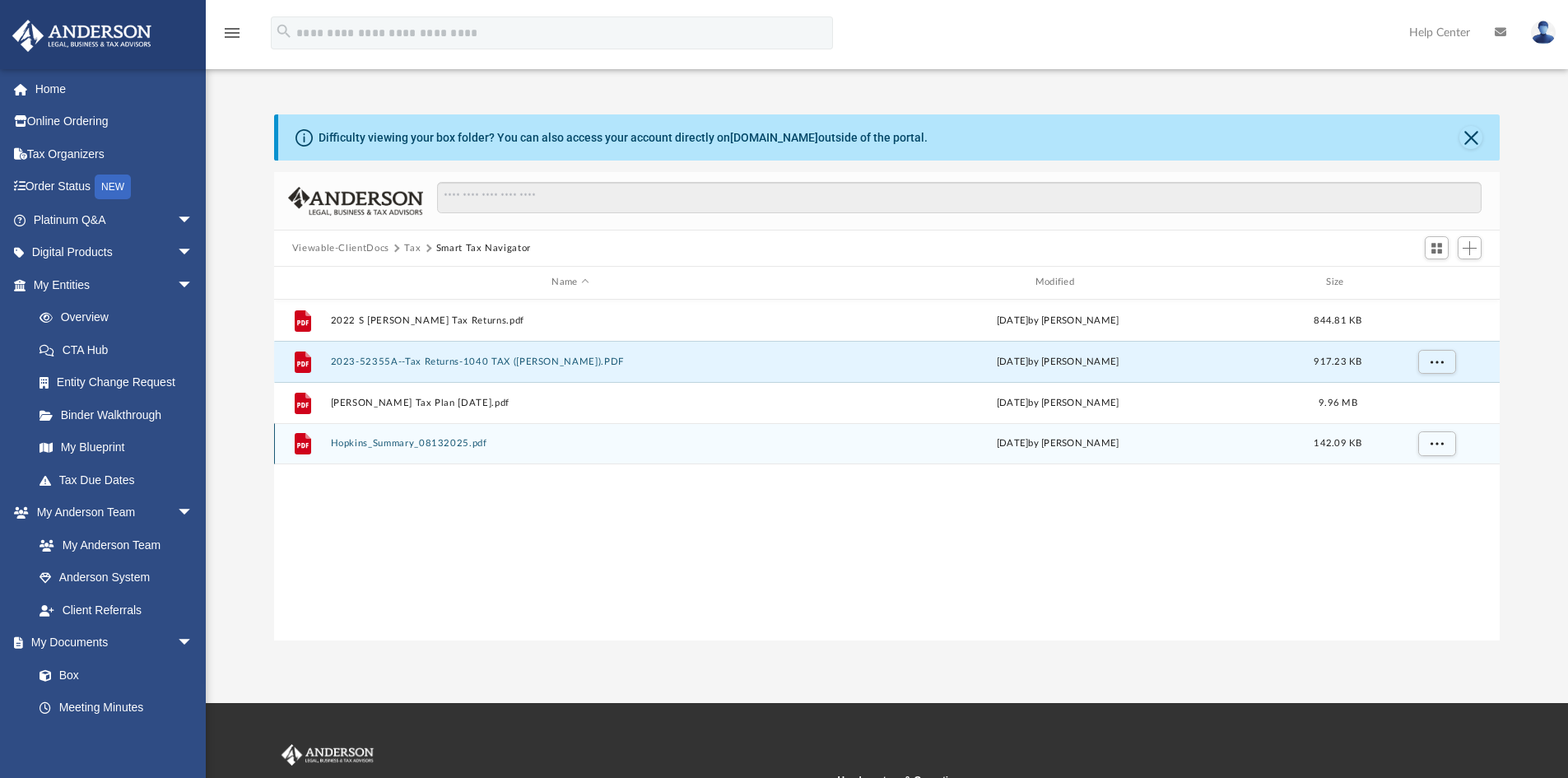
click at [379, 445] on button "Hopkins_Summary_08132025.pdf" at bounding box center [570, 443] width 480 height 11
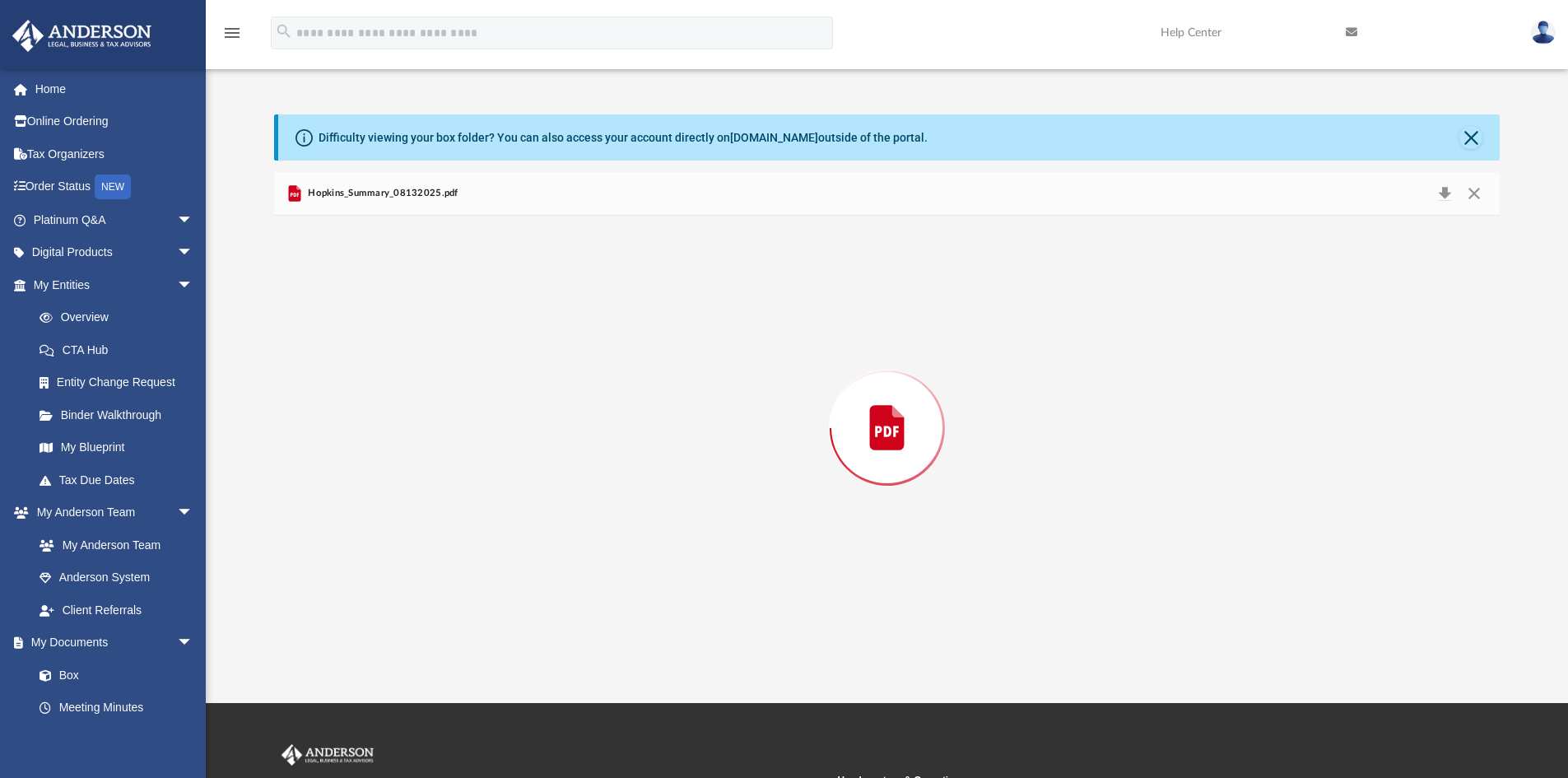
click at [379, 445] on div "Preview" at bounding box center [887, 428] width 1226 height 425
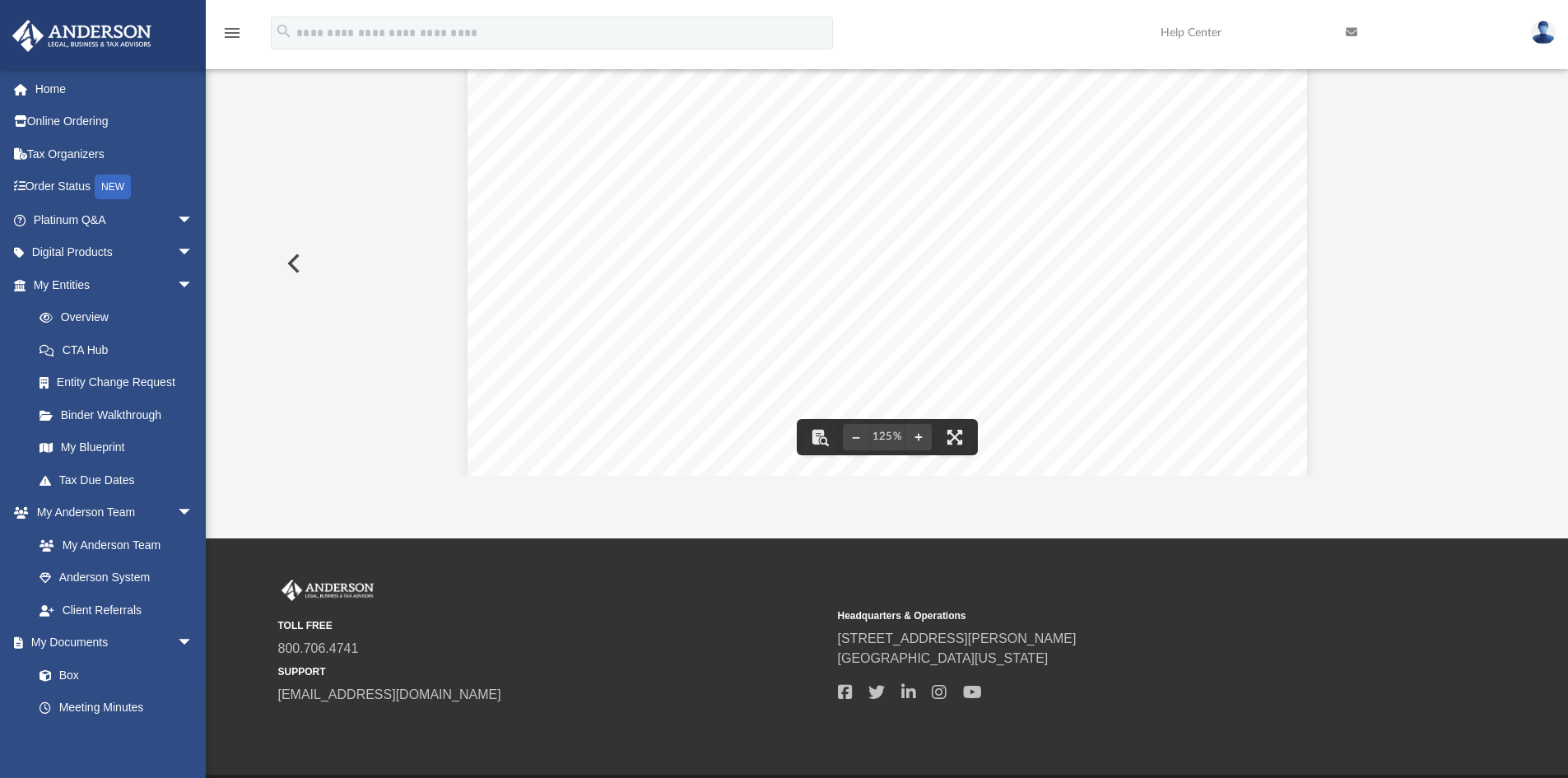
scroll to position [0, 0]
click at [290, 259] on button "Preview" at bounding box center [292, 263] width 36 height 46
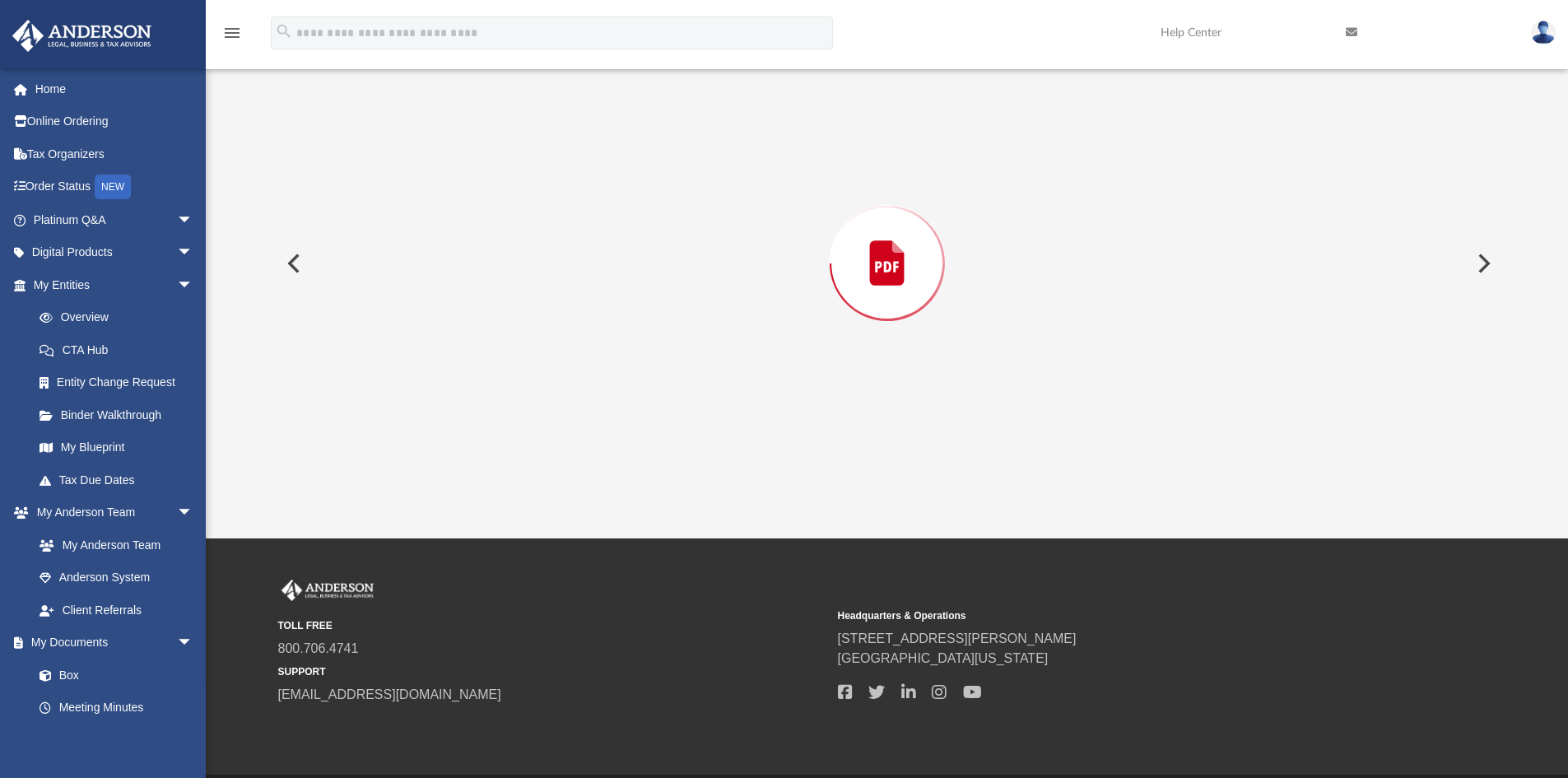
scroll to position [11138, 0]
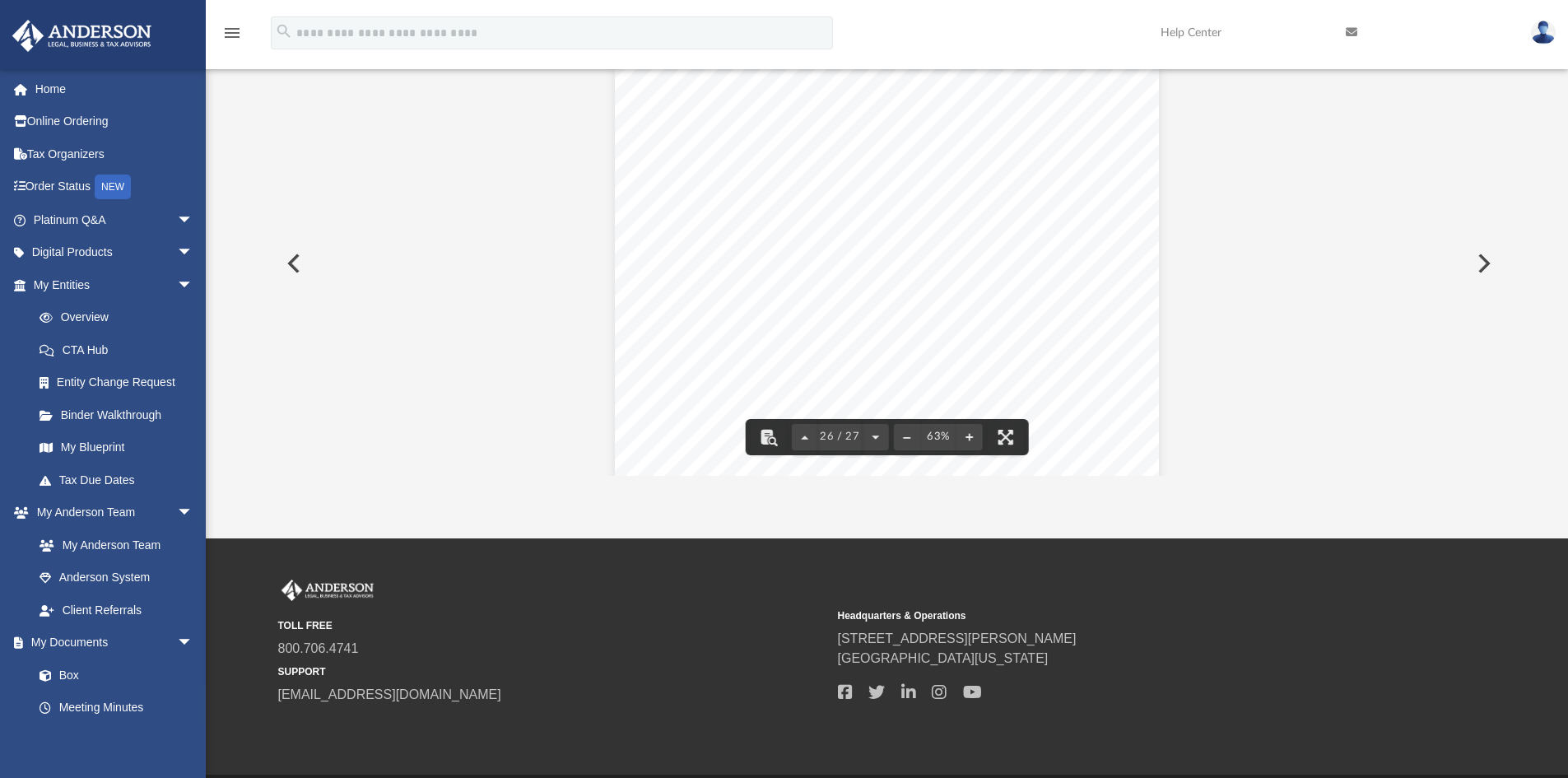
click at [721, 229] on div "Page 26" at bounding box center [886, 274] width 544 height 421
click at [816, 284] on div "Page 26" at bounding box center [886, 274] width 544 height 421
click at [1008, 441] on button "File preview" at bounding box center [1006, 437] width 36 height 36
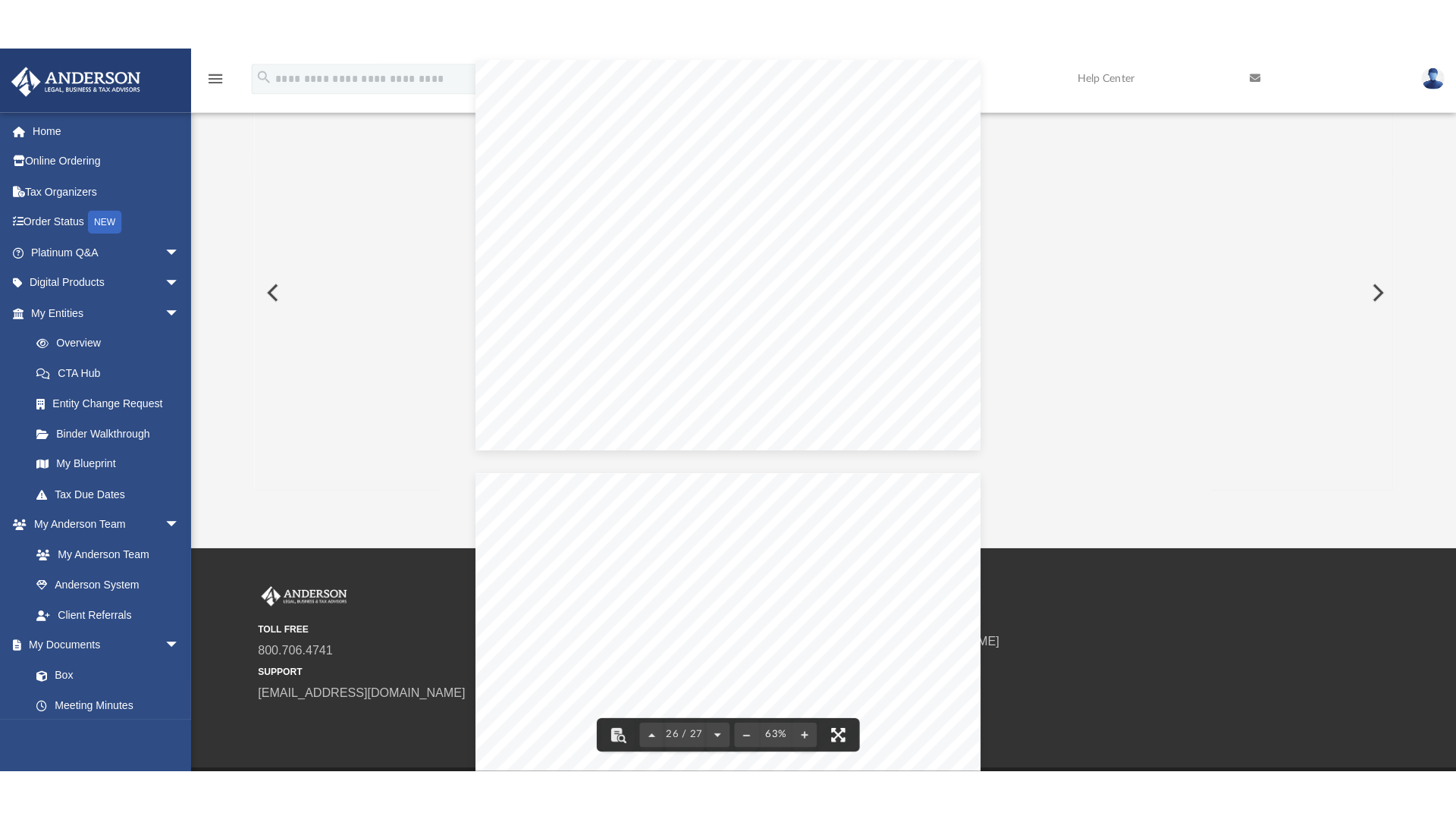
scroll to position [20954, 0]
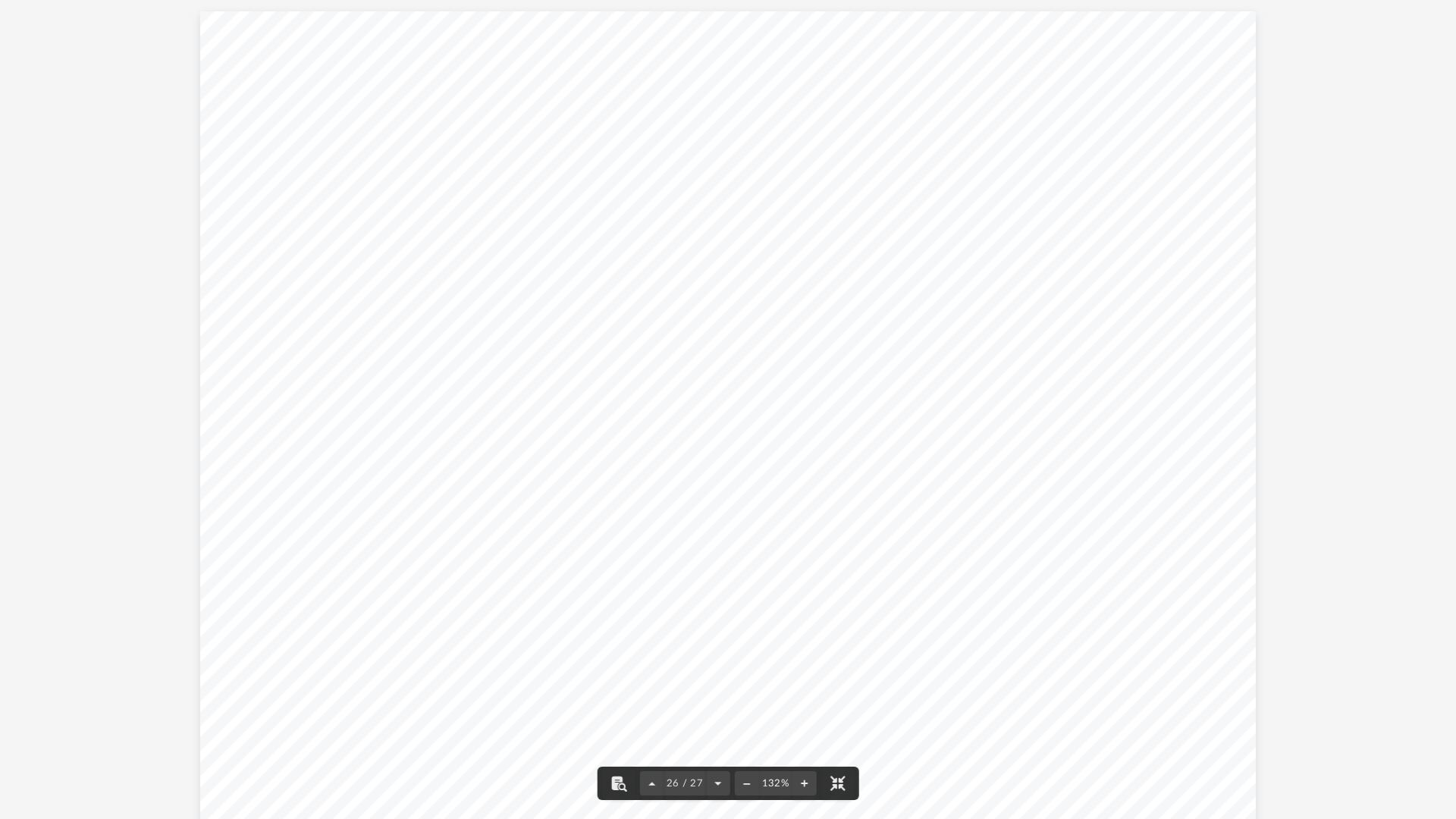
click at [984, 404] on div "Page 26" at bounding box center [727, 419] width 1055 height 815
click at [993, 136] on div "Page 13" at bounding box center [727, 419] width 1055 height 815
drag, startPoint x: 830, startPoint y: 782, endPoint x: 830, endPoint y: 716, distance: 66.0
click at [830, 716] on button "File preview" at bounding box center [837, 783] width 33 height 33
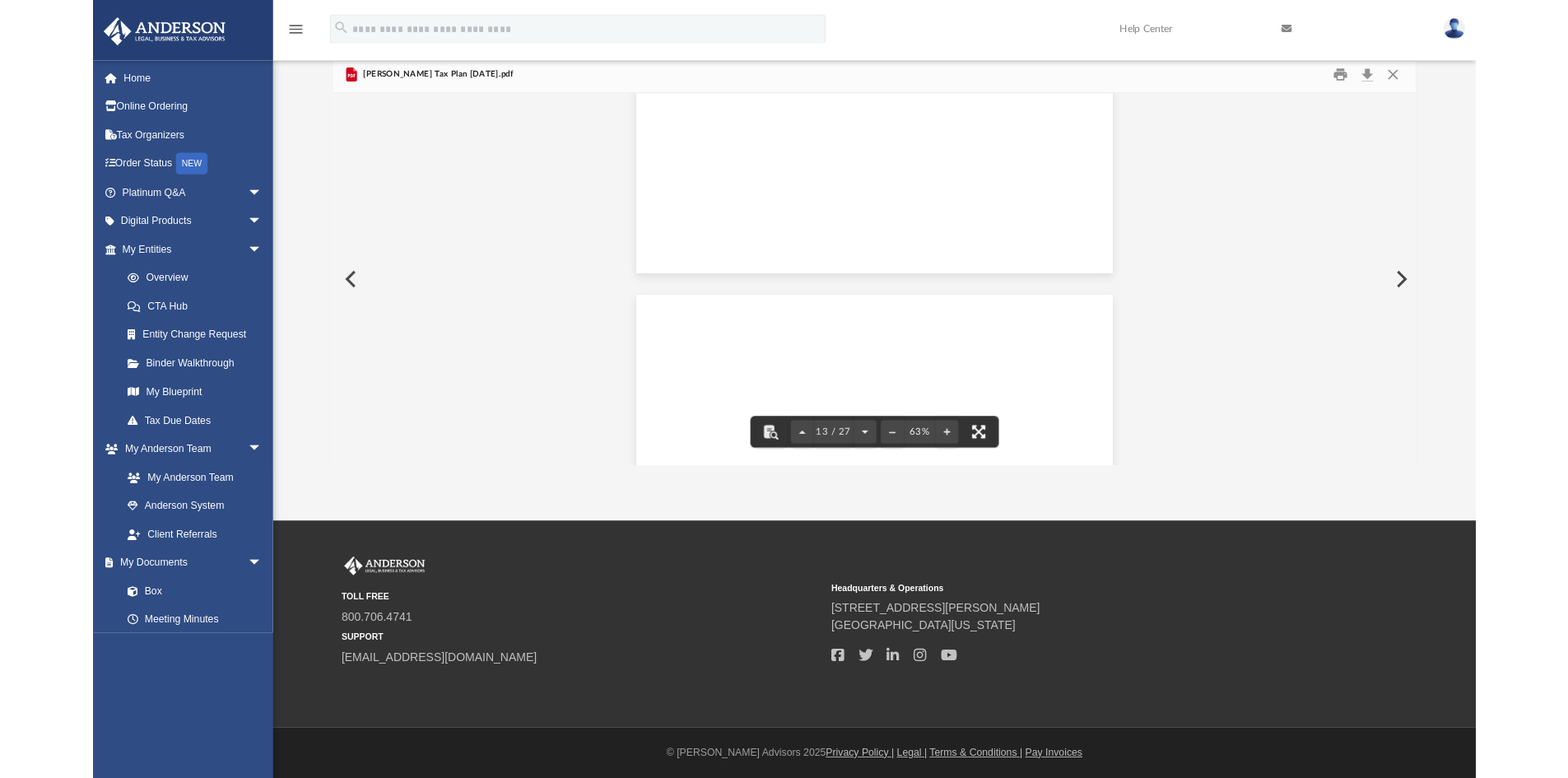
scroll to position [5346, 0]
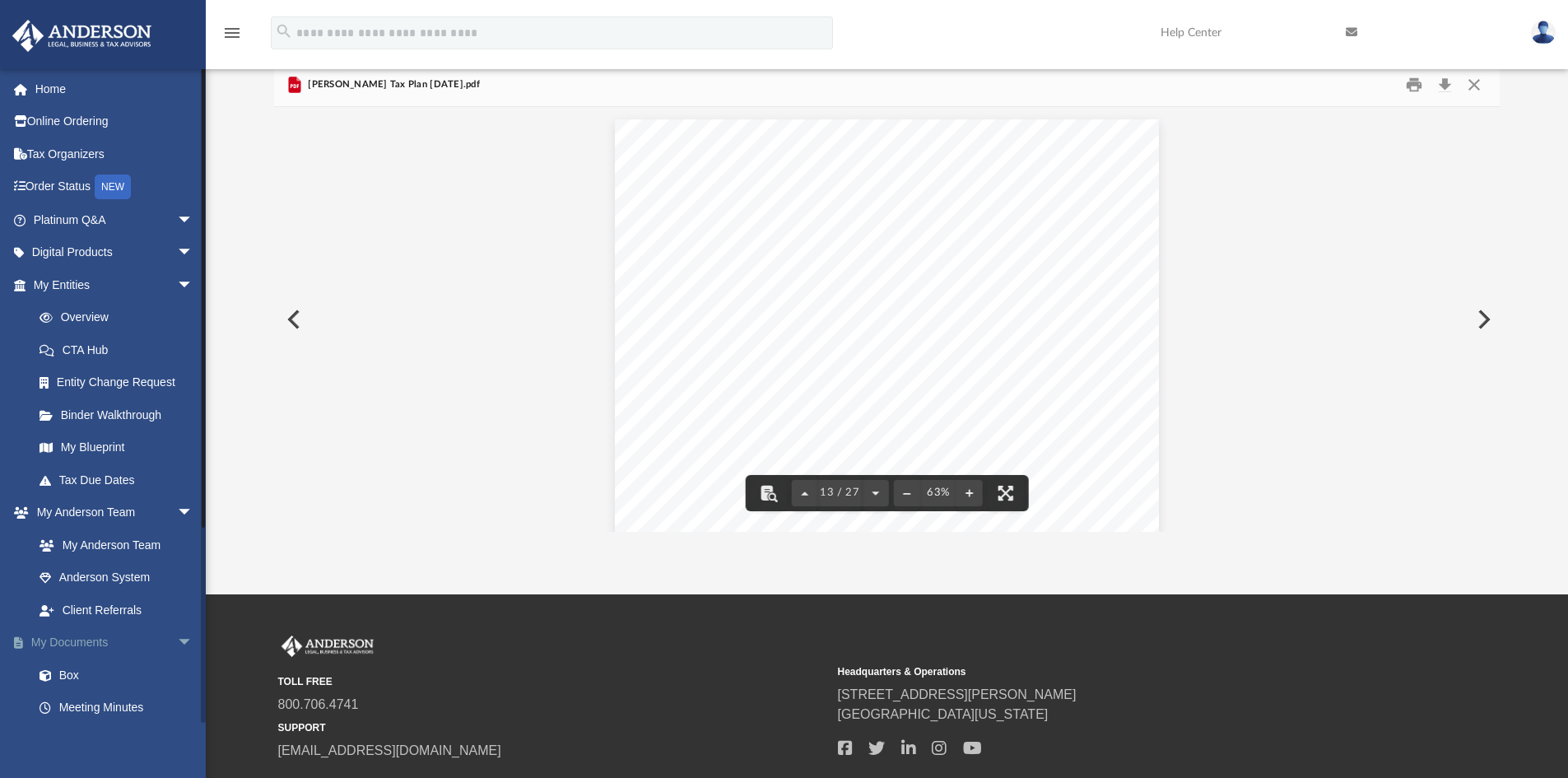
click at [82, 640] on link "My Documents arrow_drop_down" at bounding box center [114, 643] width 206 height 33
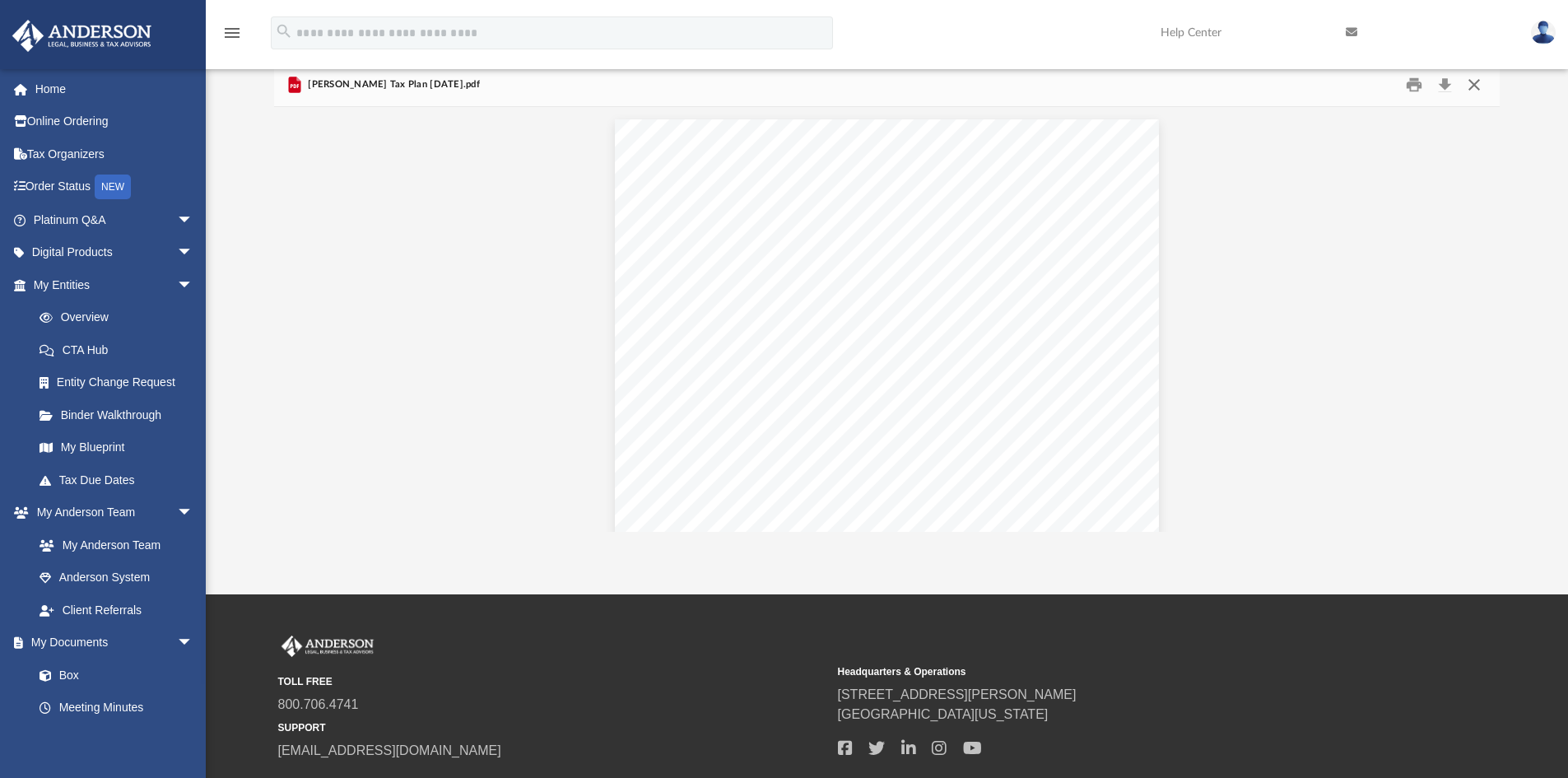
click at [1474, 84] on button "Close" at bounding box center [1474, 85] width 29 height 26
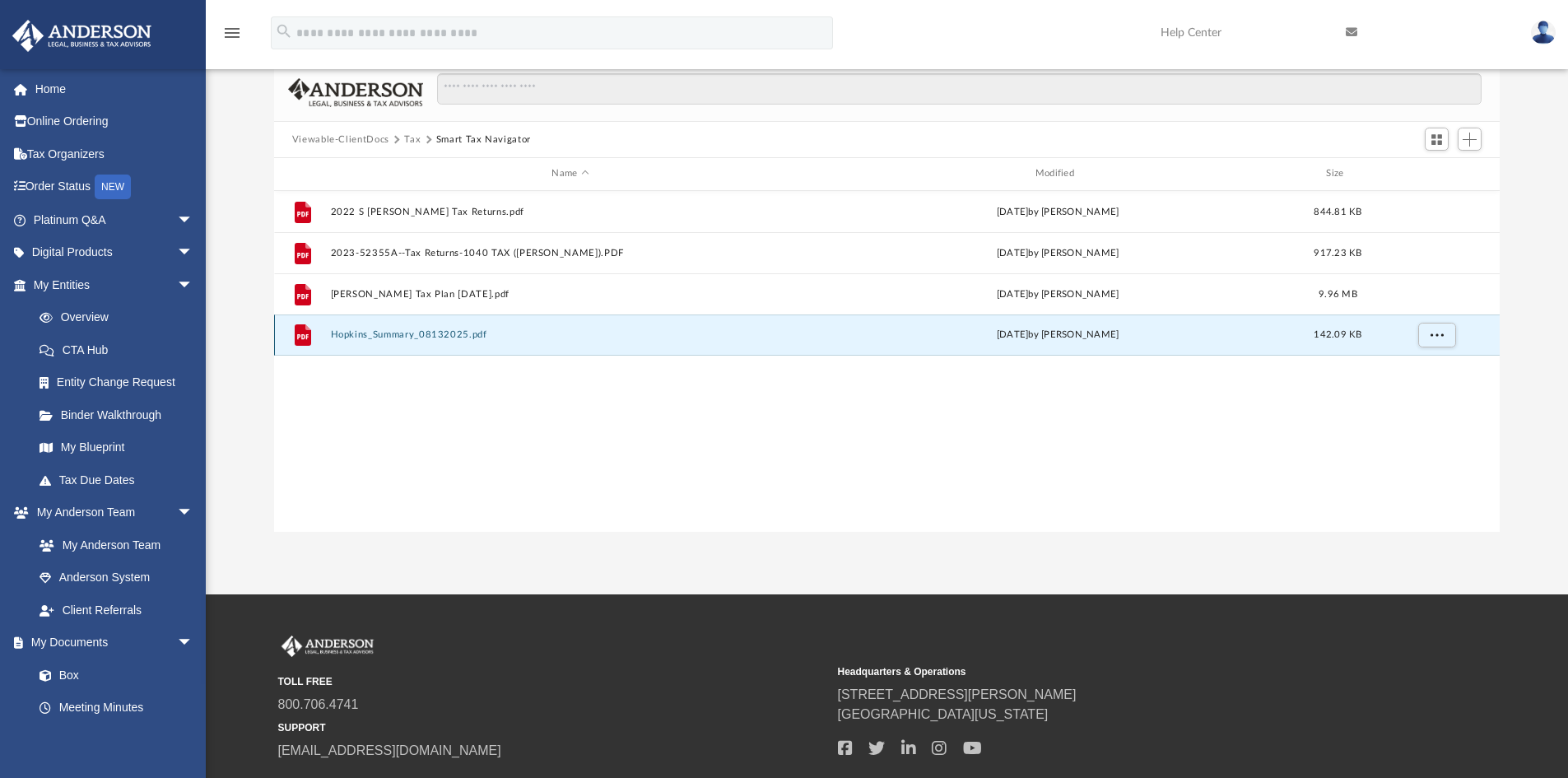
click at [404, 338] on button "Hopkins_Summary_08132025.pdf" at bounding box center [570, 334] width 480 height 11
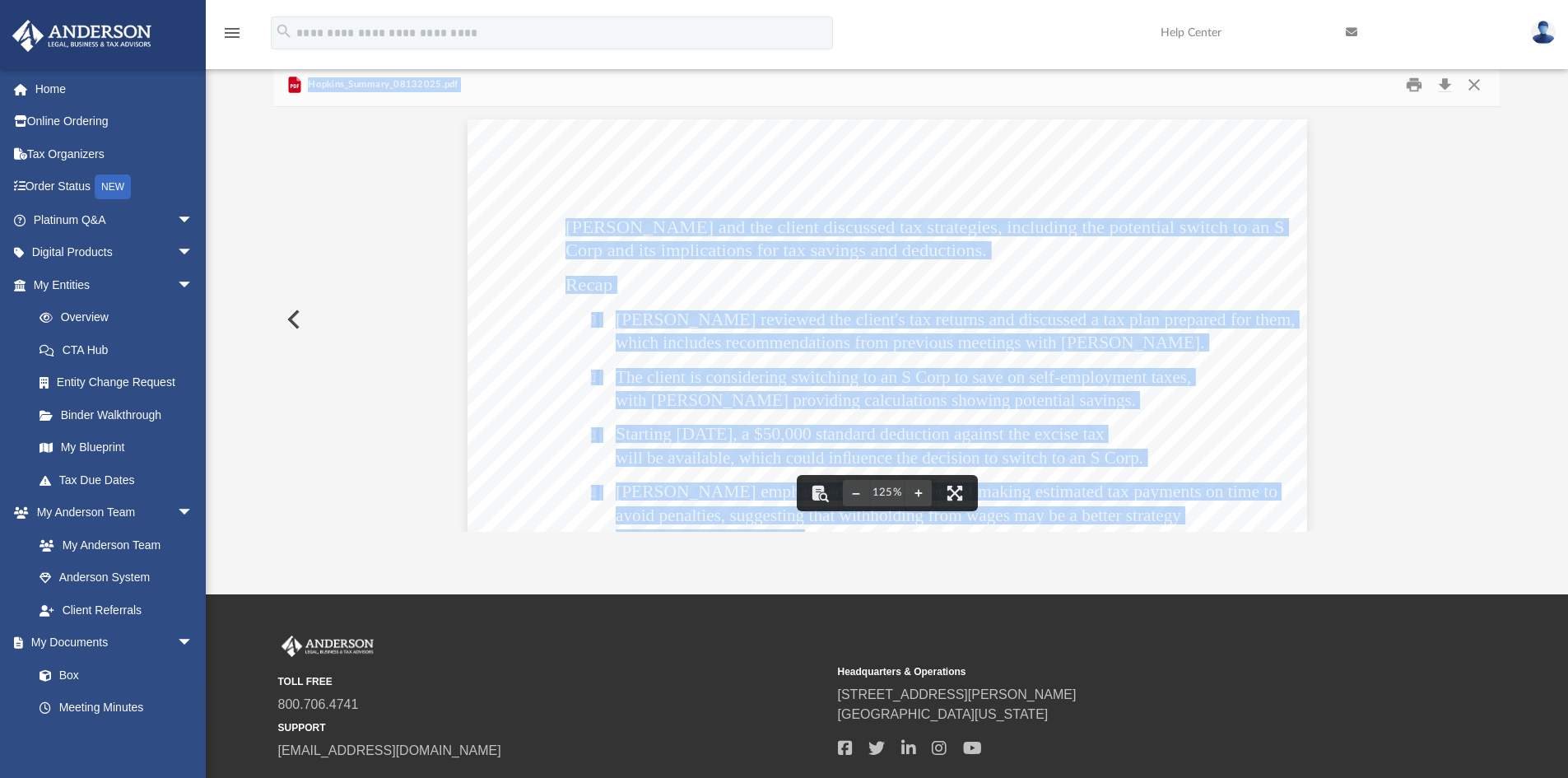
click at [647, 382] on span "The client is considering switching to an S Corp to save on self-employment tax…" at bounding box center [903, 378] width 576 height 17
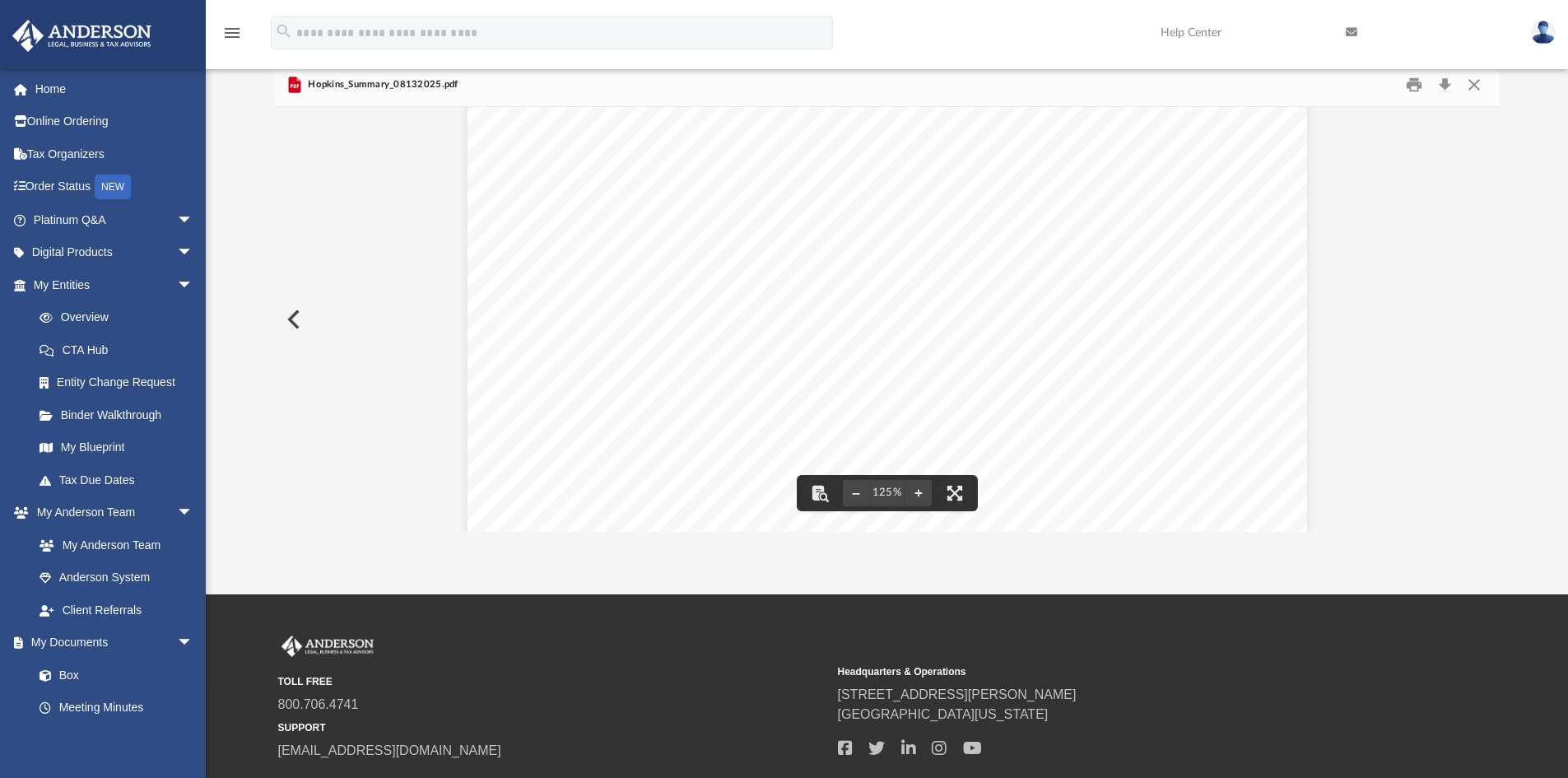
scroll to position [687, 0]
click at [1475, 84] on button "Close" at bounding box center [1474, 85] width 29 height 26
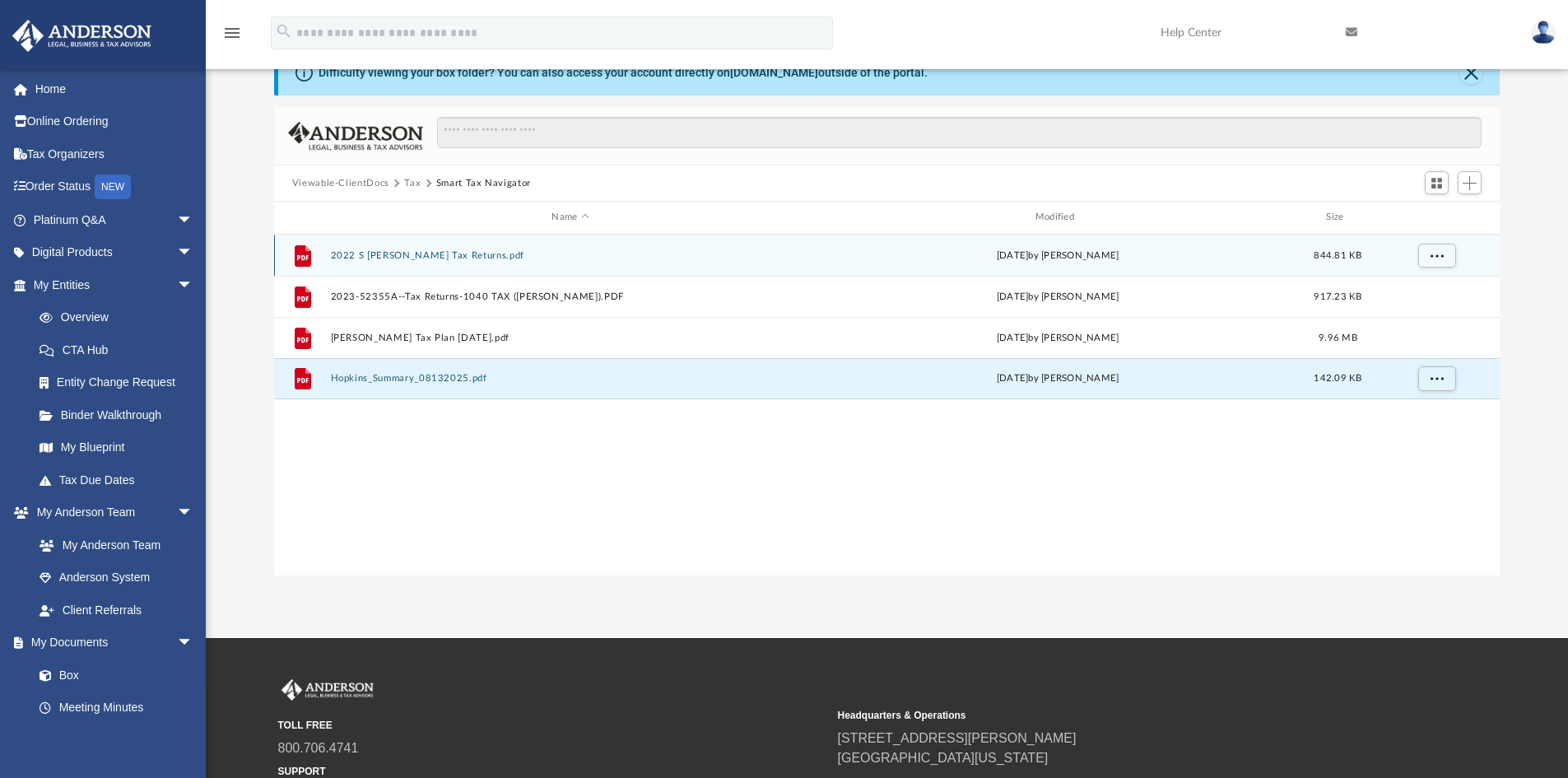
scroll to position [0, 0]
